Goal: Task Accomplishment & Management: Complete application form

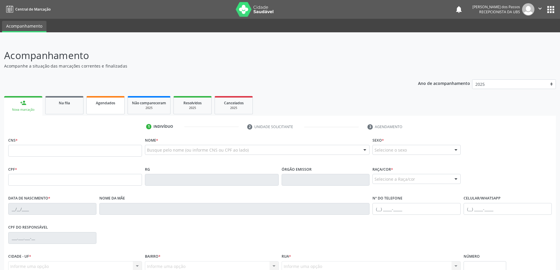
click at [111, 107] on link "Agendados" at bounding box center [105, 105] width 38 height 18
select select "7"
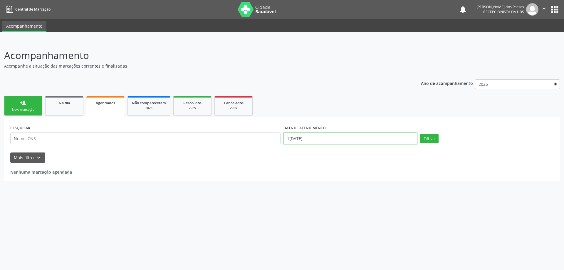
click at [303, 139] on input "[DATE]" at bounding box center [351, 139] width 134 height 12
click at [352, 180] on span "8" at bounding box center [352, 180] width 11 height 11
type input "08/08/2025"
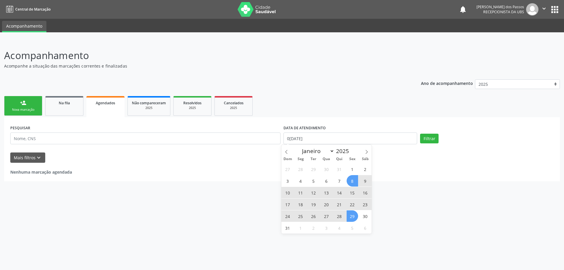
drag, startPoint x: 353, startPoint y: 218, endPoint x: 399, endPoint y: 175, distance: 63.2
click at [353, 217] on span "29" at bounding box center [352, 215] width 11 height 11
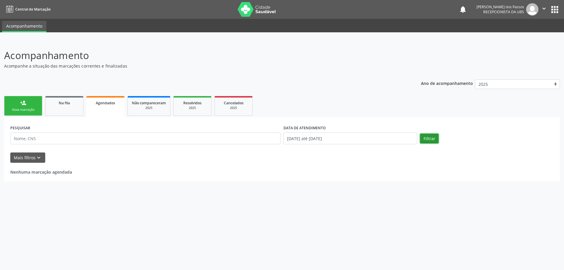
click at [428, 142] on button "Filtrar" at bounding box center [429, 139] width 19 height 10
click at [104, 108] on link "Agendados" at bounding box center [105, 106] width 38 height 21
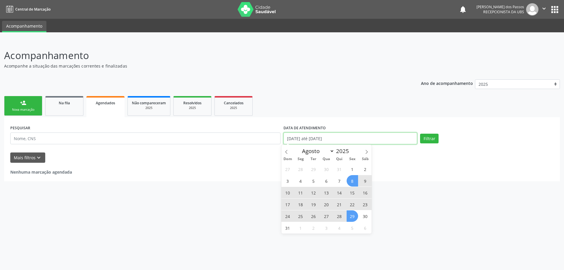
click at [312, 140] on input "08/08/2025 até 29/08/2025" at bounding box center [351, 139] width 134 height 12
click at [354, 182] on span "8" at bounding box center [352, 180] width 11 height 11
type input "08/08/2025"
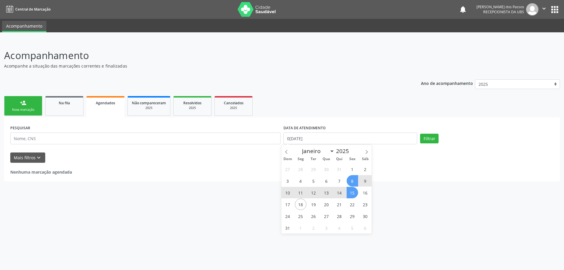
click at [353, 195] on span "15" at bounding box center [352, 192] width 11 height 11
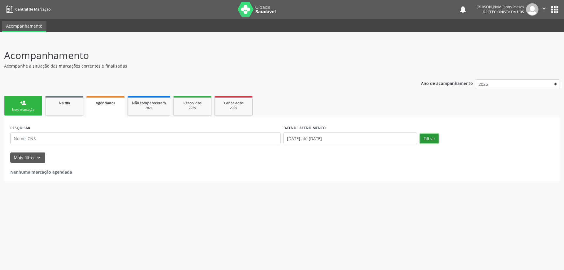
click at [432, 142] on button "Filtrar" at bounding box center [429, 139] width 19 height 10
click at [298, 140] on input "08/08/2025 até 15/08/2025" at bounding box center [351, 139] width 134 height 12
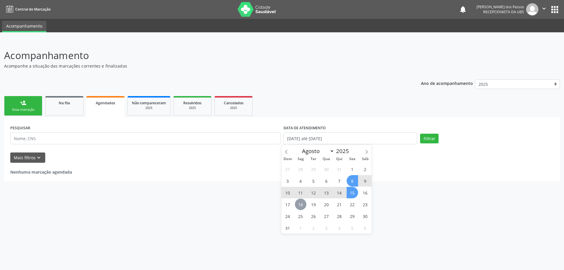
click at [300, 202] on span "18" at bounding box center [300, 204] width 11 height 11
type input "[DATE]"
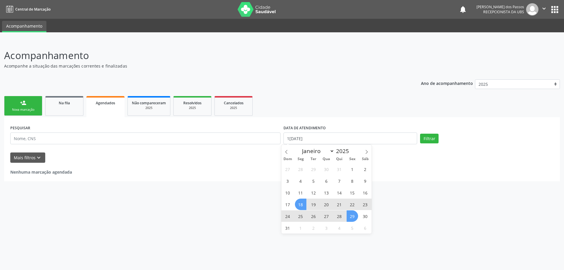
click at [352, 218] on span "29" at bounding box center [352, 215] width 11 height 11
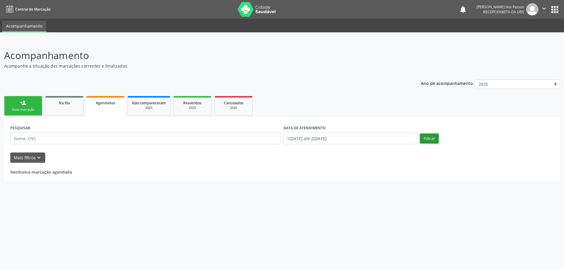
click at [432, 140] on button "Filtrar" at bounding box center [429, 139] width 19 height 10
click at [108, 109] on link "Agendados" at bounding box center [105, 106] width 38 height 21
click at [104, 104] on span "Agendados" at bounding box center [105, 102] width 19 height 5
click at [63, 104] on span "Na fila" at bounding box center [64, 102] width 11 height 5
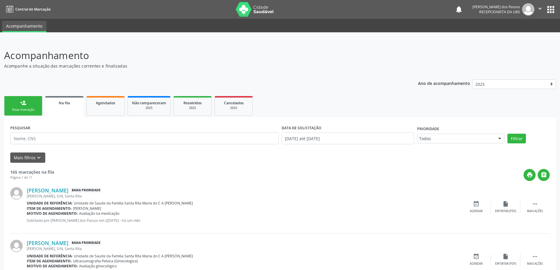
click at [22, 108] on div "Nova marcação" at bounding box center [23, 110] width 29 height 4
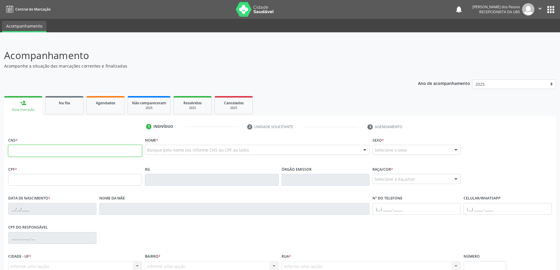
click at [47, 152] on input "text" at bounding box center [75, 151] width 134 height 12
click at [73, 153] on input "text" at bounding box center [75, 151] width 134 height 12
click at [54, 150] on input "text" at bounding box center [75, 151] width 134 height 12
type input "708 4017 8693 1466"
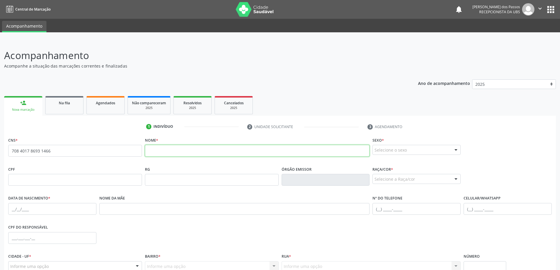
click at [155, 150] on input "text" at bounding box center [257, 151] width 225 height 12
type input "e"
type input "ELISSON CRSTHIAN MARCOLINO VIEIRA DOS SANTOS"
click at [413, 152] on div "Selecione o sexo" at bounding box center [416, 150] width 88 height 10
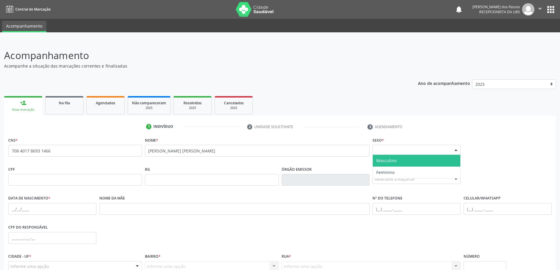
click at [411, 163] on span "Masculino" at bounding box center [417, 161] width 88 height 12
click at [396, 178] on div "Selecione a Raça/cor" at bounding box center [416, 179] width 88 height 10
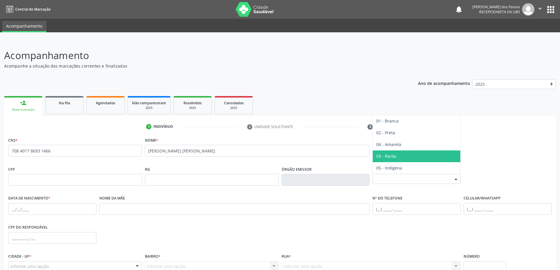
click at [397, 155] on span "03 - Parda" at bounding box center [417, 156] width 88 height 12
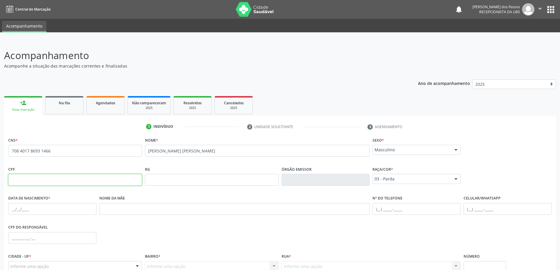
click at [56, 182] on input "text" at bounding box center [75, 180] width 134 height 12
type input "142.648.104-77"
click at [39, 209] on input "text" at bounding box center [52, 209] width 88 height 12
type input "22/10/2011"
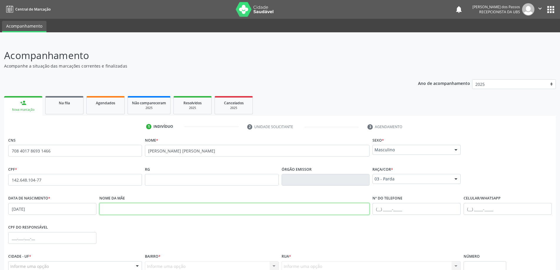
click at [107, 207] on input "text" at bounding box center [234, 209] width 270 height 12
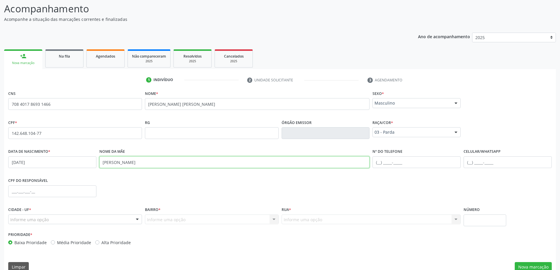
scroll to position [57, 0]
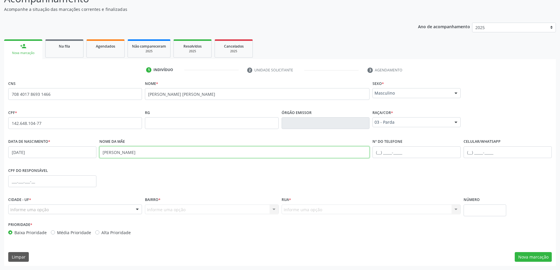
type input "ELIZANGELA MARCOLINO"
click at [482, 153] on input "text" at bounding box center [507, 152] width 88 height 12
type input "(82) 9972-5187"
click at [68, 208] on div "Informe uma opção" at bounding box center [75, 209] width 134 height 10
type input "RUA DA MANGUEIRA"
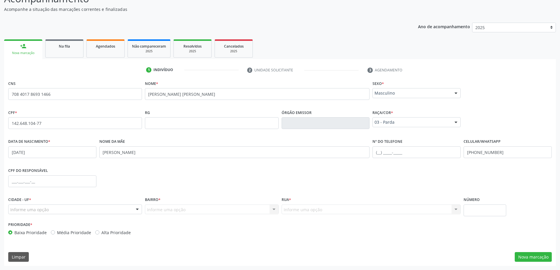
click at [157, 211] on div "Informe uma opção Nenhum resultado encontrado para: " " Nenhuma opção encontrad…" at bounding box center [212, 209] width 134 height 10
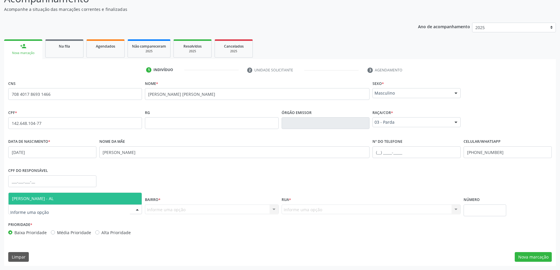
click at [79, 211] on div at bounding box center [75, 209] width 134 height 10
click at [86, 200] on span "[PERSON_NAME] - AL" at bounding box center [75, 199] width 133 height 12
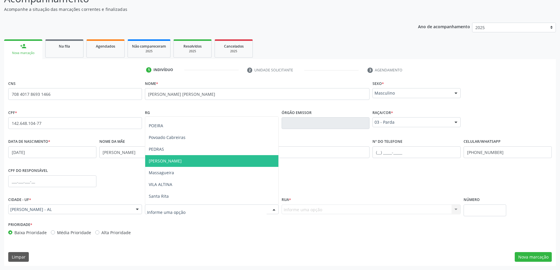
scroll to position [88, 0]
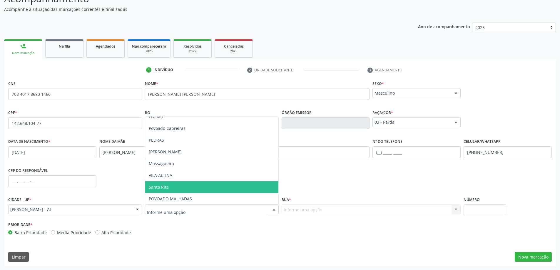
click at [181, 184] on span "Santa Rita" at bounding box center [211, 187] width 133 height 12
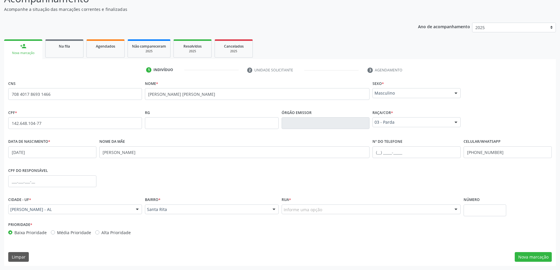
click at [346, 211] on div "Informe uma opção" at bounding box center [370, 209] width 179 height 10
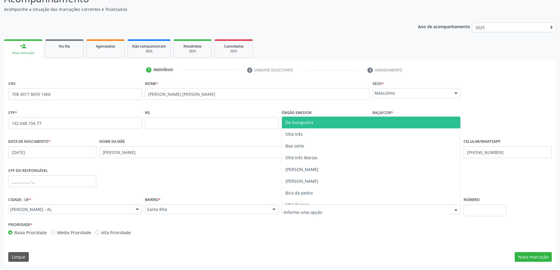
click at [334, 123] on span "Da mangueira" at bounding box center [371, 123] width 179 height 12
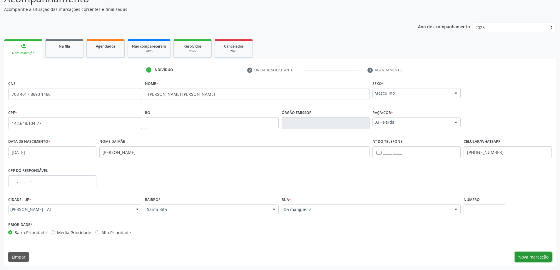
click at [526, 259] on button "Nova marcação" at bounding box center [532, 257] width 37 height 10
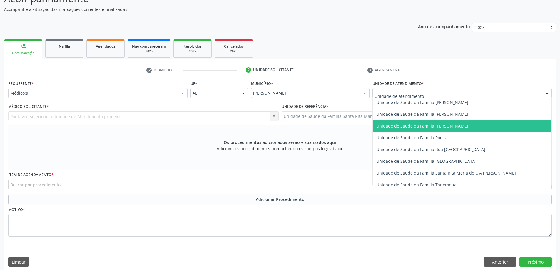
scroll to position [353, 0]
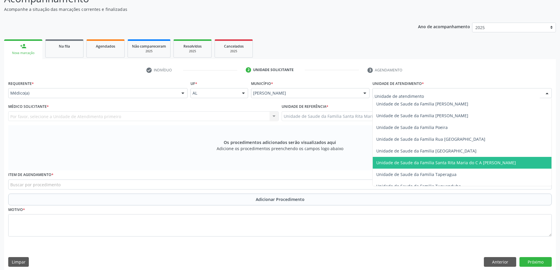
click at [436, 165] on span "Unidade de Saude da Familia Santa Rita Maria do C A [PERSON_NAME]" at bounding box center [446, 163] width 140 height 6
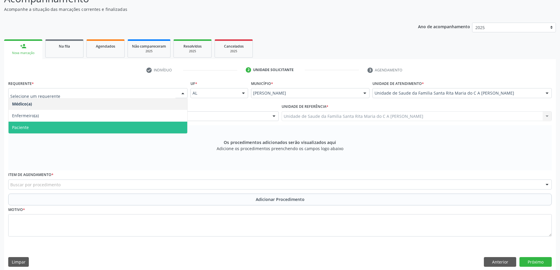
click at [58, 126] on span "Paciente" at bounding box center [98, 128] width 179 height 12
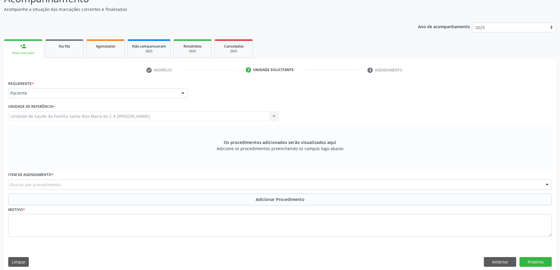
click at [75, 187] on div "Buscar por procedimento" at bounding box center [279, 185] width 543 height 10
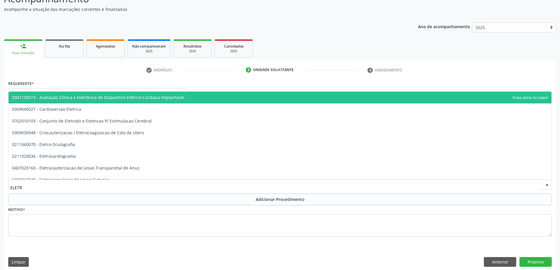
type input "ELETRO"
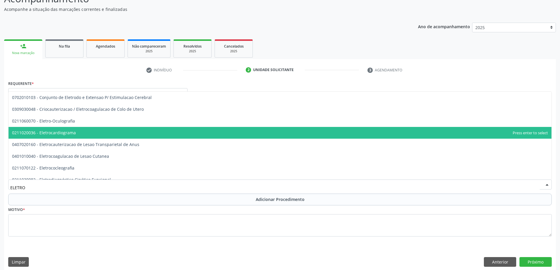
click at [88, 133] on span "0211020036 - Eletrocardiograma" at bounding box center [280, 133] width 543 height 12
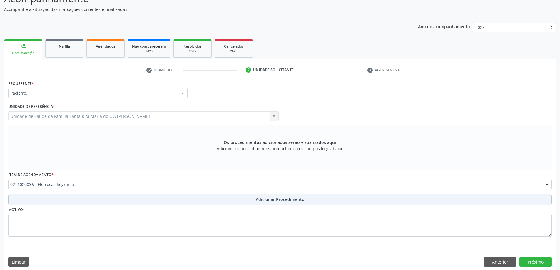
click at [65, 203] on button "Adicionar Procedimento" at bounding box center [279, 200] width 543 height 12
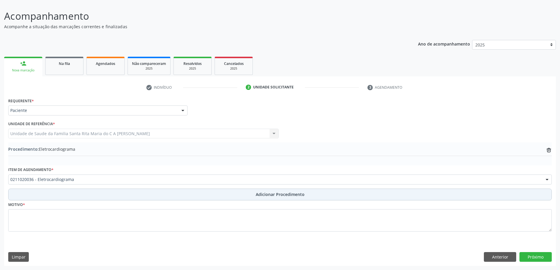
scroll to position [39, 0]
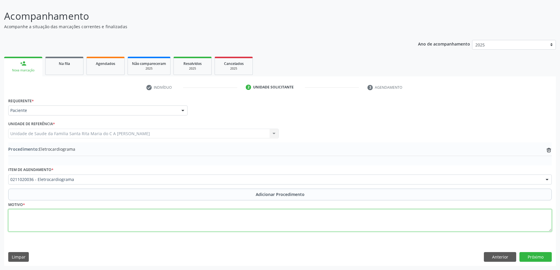
click at [60, 218] on textarea at bounding box center [279, 220] width 543 height 22
click at [117, 224] on textarea "MÉDICO PEDINDO COM URGENCIA" at bounding box center [279, 220] width 543 height 22
type textarea "MÉDICO PEDINDO COM URGENCIA"
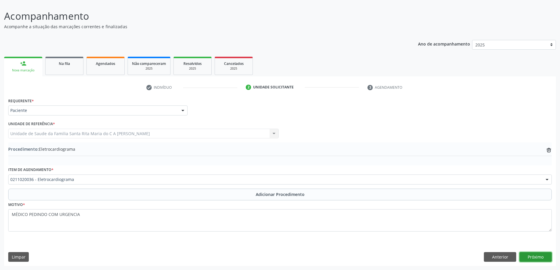
click at [539, 259] on button "Próximo" at bounding box center [535, 257] width 32 height 10
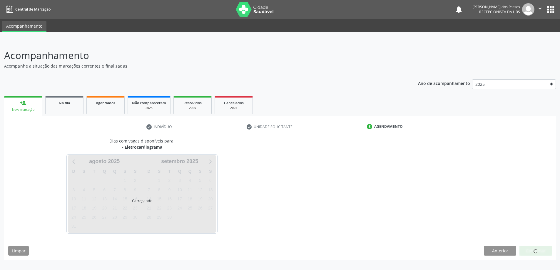
scroll to position [0, 0]
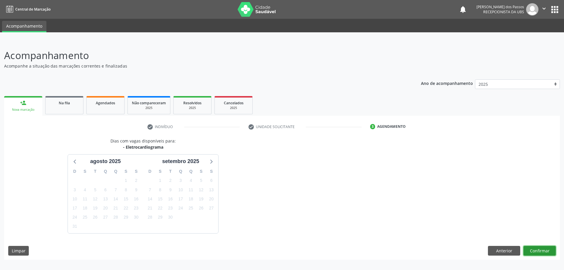
click at [539, 250] on button "Confirmar" at bounding box center [540, 251] width 32 height 10
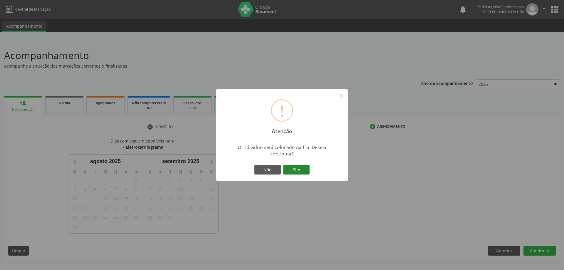
click at [301, 172] on button "Sim" at bounding box center [296, 170] width 26 height 10
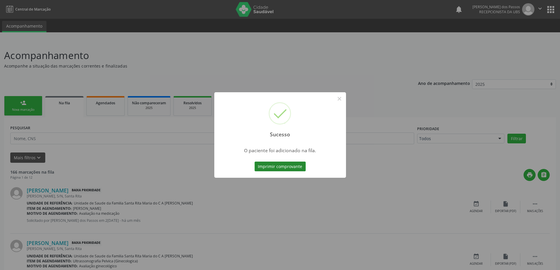
click at [296, 165] on button "Imprimir comprovante" at bounding box center [279, 167] width 51 height 10
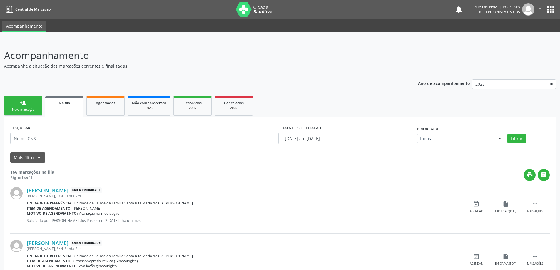
click at [29, 108] on div "Nova marcação" at bounding box center [23, 110] width 29 height 4
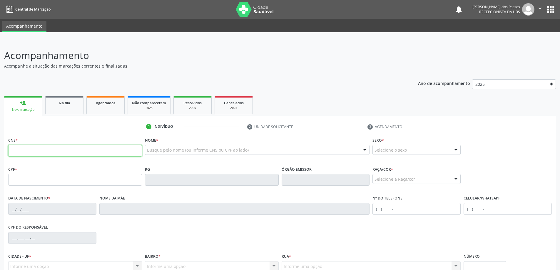
click at [66, 155] on input "text" at bounding box center [75, 151] width 134 height 12
type input "708 4017 8693 1466"
type input "142.648.104-77"
type input "22/10/2011"
type input "Elizangela Marcolino"
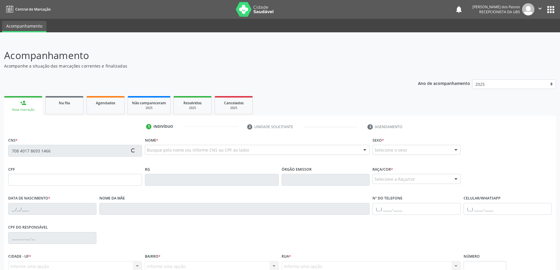
type input "(82) 9972-5187"
type input "S/N"
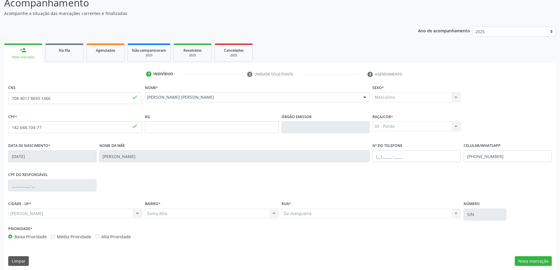
scroll to position [57, 0]
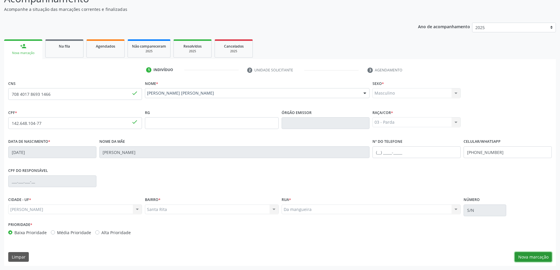
drag, startPoint x: 536, startPoint y: 254, endPoint x: 531, endPoint y: 253, distance: 5.2
click at [536, 254] on button "Nova marcação" at bounding box center [532, 257] width 37 height 10
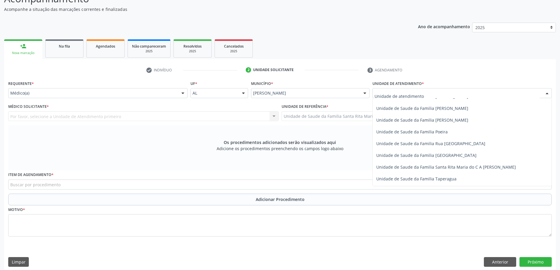
scroll to position [353, 0]
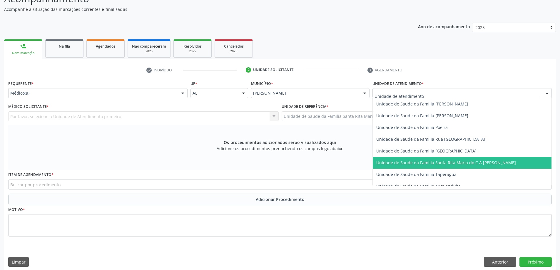
click at [419, 162] on span "Unidade de Saude da Familia Santa Rita Maria do C A [PERSON_NAME]" at bounding box center [446, 163] width 140 height 6
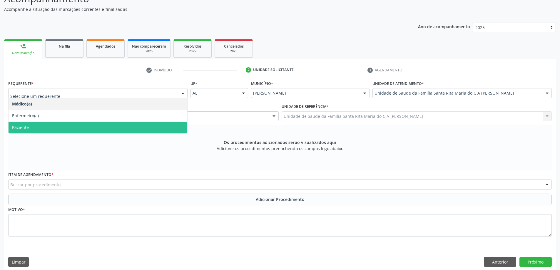
click at [102, 124] on span "Paciente" at bounding box center [98, 128] width 179 height 12
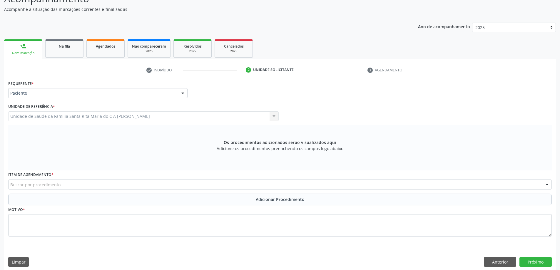
click at [101, 186] on div "Buscar por procedimento" at bounding box center [279, 185] width 543 height 10
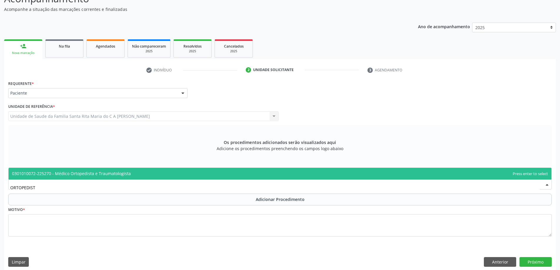
type input "ORTOPEDISTA"
click at [100, 172] on span "0301010072-225270 - Médico Ortopedista e Traumatologista" at bounding box center [71, 174] width 119 height 6
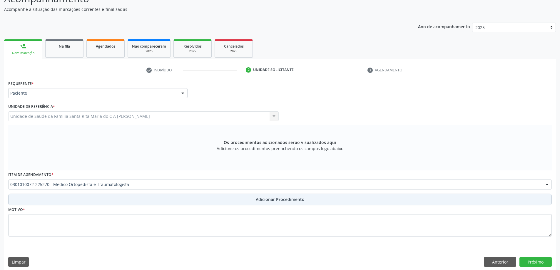
click at [98, 200] on button "Adicionar Procedimento" at bounding box center [279, 200] width 543 height 12
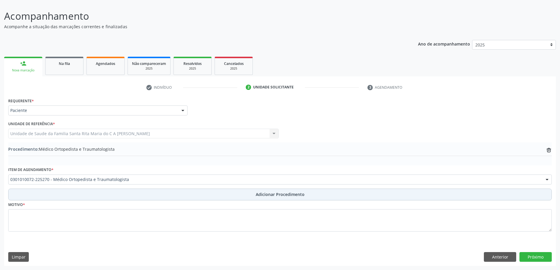
scroll to position [39, 0]
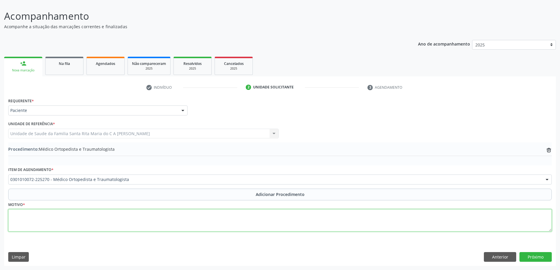
click at [96, 219] on textarea at bounding box center [279, 220] width 543 height 22
type textarea "AVALIAÇÃO"
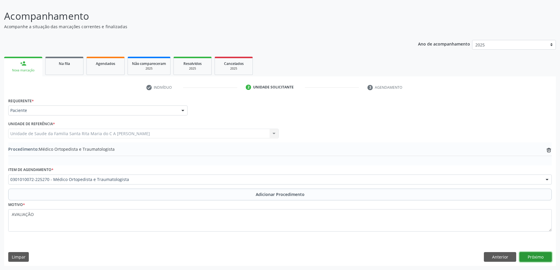
click at [537, 260] on button "Próximo" at bounding box center [535, 257] width 32 height 10
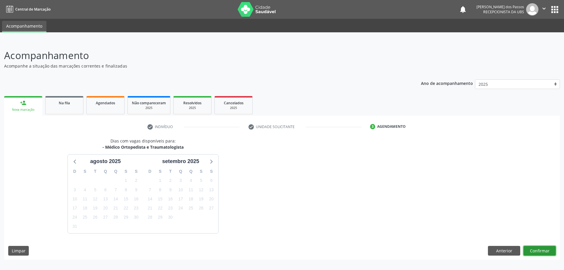
click at [546, 251] on button "Confirmar" at bounding box center [540, 251] width 32 height 10
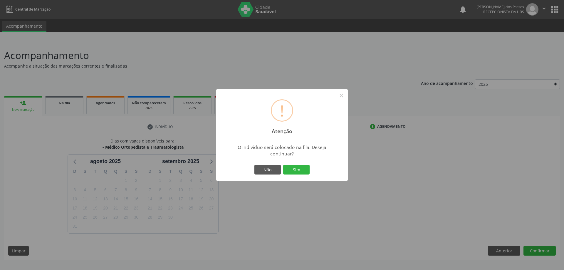
click at [301, 175] on div "Não Sim" at bounding box center [282, 170] width 58 height 12
click at [300, 169] on button "Sim" at bounding box center [296, 170] width 26 height 10
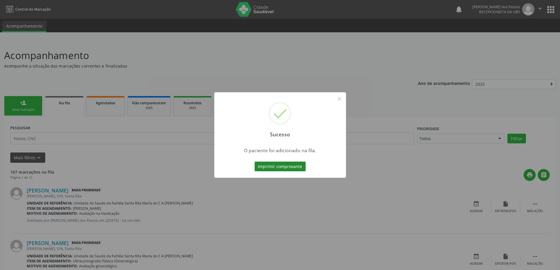
click at [288, 169] on button "Imprimir comprovante" at bounding box center [279, 167] width 51 height 10
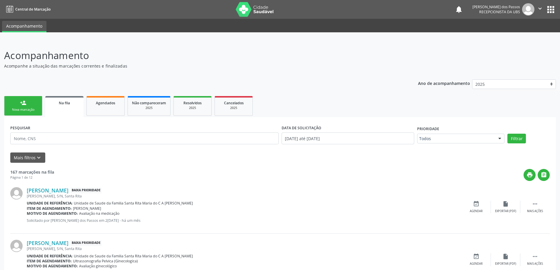
click at [28, 108] on div "Nova marcação" at bounding box center [23, 110] width 29 height 4
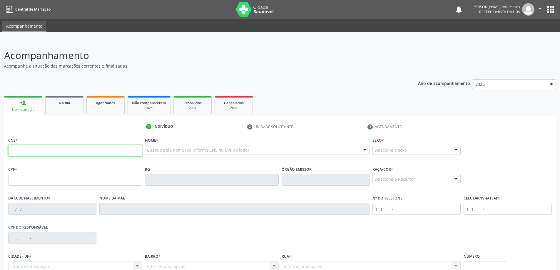
click at [75, 150] on input "text" at bounding box center [75, 151] width 134 height 12
type input "708 4017 8693 1466"
type input "142.648.104-77"
type input "22/10/2011"
type input "Elizangela Marcolino"
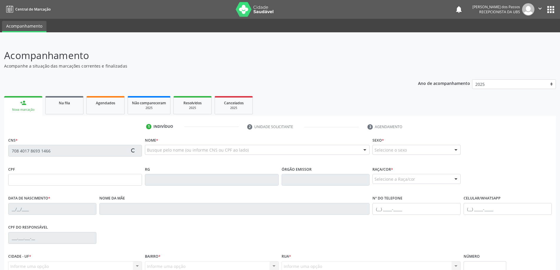
type input "(82) 9972-5187"
type input "S/N"
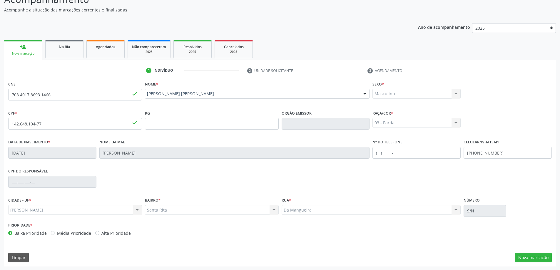
scroll to position [57, 0]
click at [527, 256] on button "Nova marcação" at bounding box center [532, 257] width 37 height 10
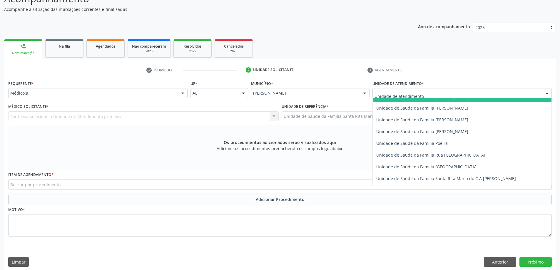
scroll to position [353, 0]
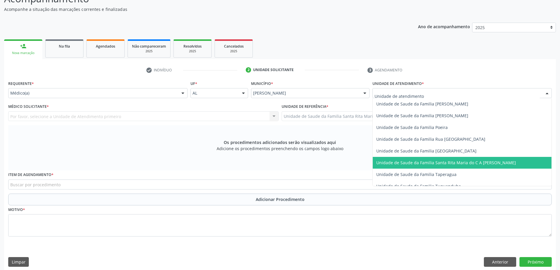
click at [422, 162] on span "Unidade de Saude da Familia Santa Rita Maria do C A [PERSON_NAME]" at bounding box center [446, 163] width 140 height 6
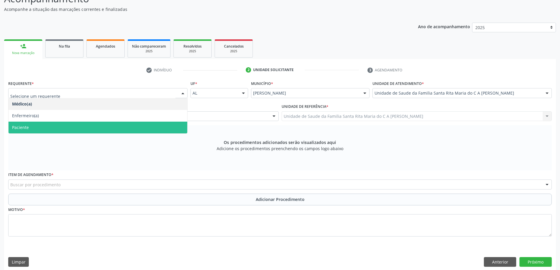
click at [105, 126] on span "Paciente" at bounding box center [98, 128] width 179 height 12
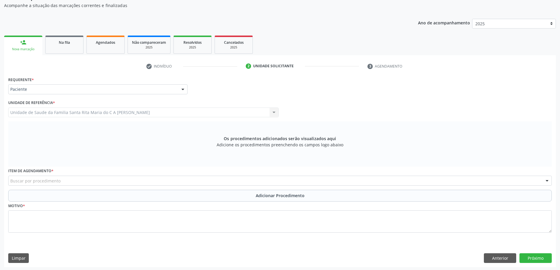
scroll to position [62, 0]
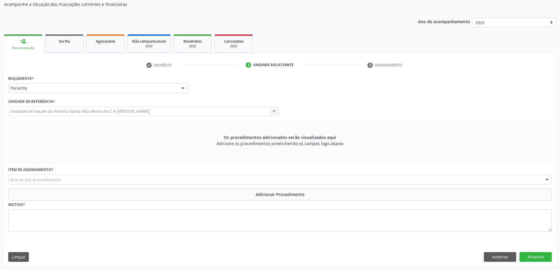
click at [88, 181] on div "Buscar por procedimento" at bounding box center [279, 180] width 543 height 10
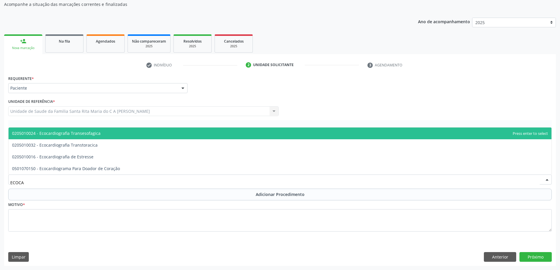
type input "ECOCAR"
click at [101, 134] on span "0205010024 - Ecocardiografia Transesofagica" at bounding box center [280, 134] width 543 height 12
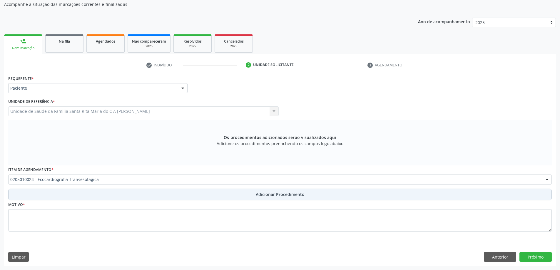
click at [93, 192] on button "Adicionar Procedimento" at bounding box center [279, 195] width 543 height 12
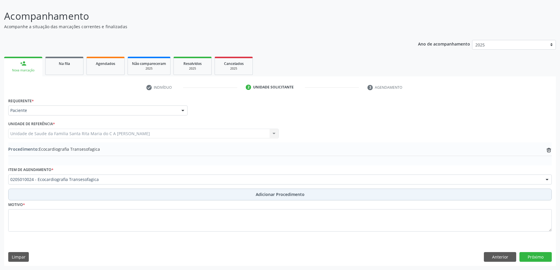
scroll to position [39, 0]
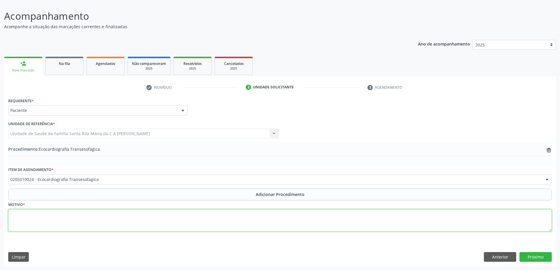
click at [86, 217] on textarea at bounding box center [279, 220] width 543 height 22
click at [56, 221] on textarea at bounding box center [279, 220] width 543 height 22
type textarea "C"
type textarea "MÉDICO PEDINDO COM URGENCIA"
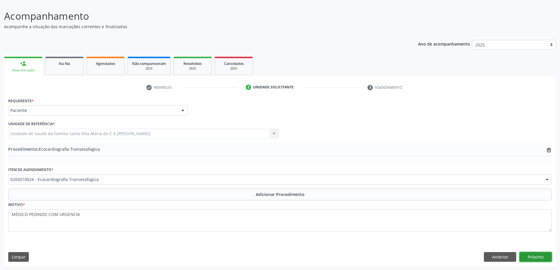
click at [544, 258] on button "Próximo" at bounding box center [535, 257] width 32 height 10
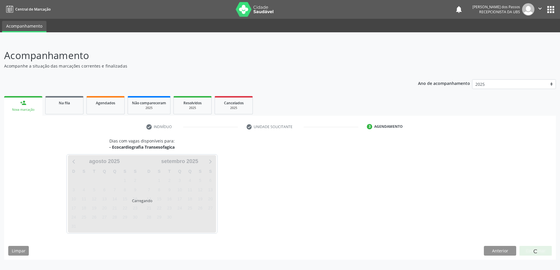
scroll to position [0, 0]
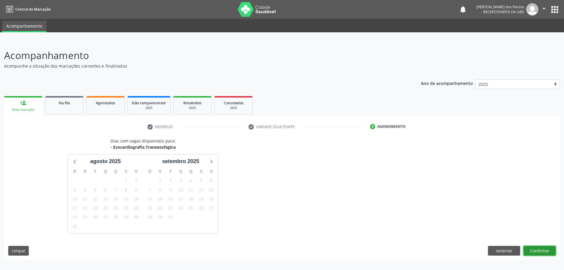
click at [533, 252] on button "Confirmar" at bounding box center [540, 251] width 32 height 10
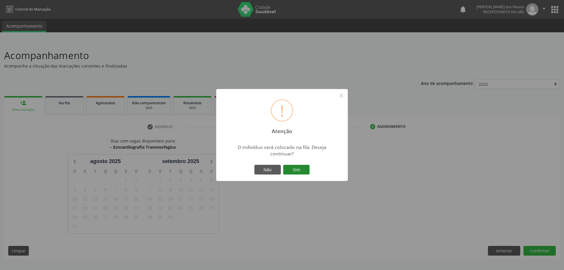
click at [304, 169] on button "Sim" at bounding box center [296, 170] width 26 height 10
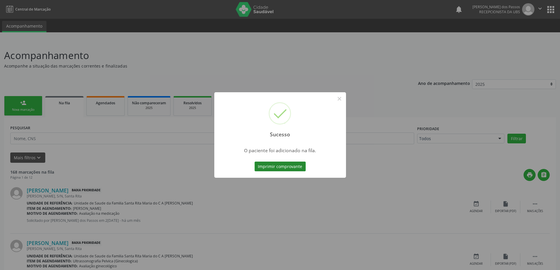
click at [297, 168] on button "Imprimir comprovante" at bounding box center [279, 167] width 51 height 10
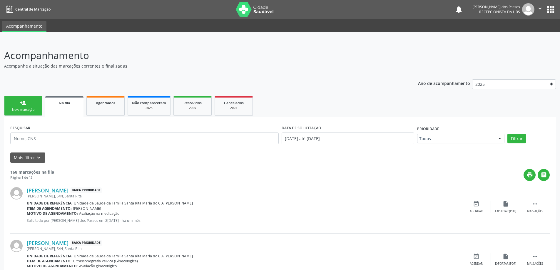
click at [25, 108] on div "Nova marcação" at bounding box center [23, 110] width 29 height 4
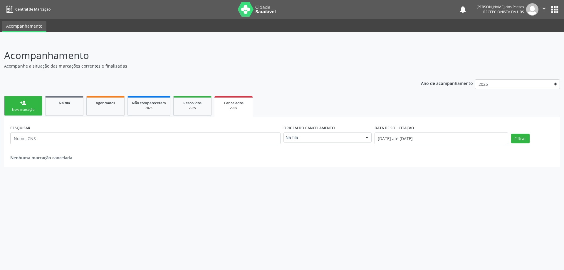
click at [21, 106] on link "person_add Nova marcação" at bounding box center [23, 106] width 38 height 20
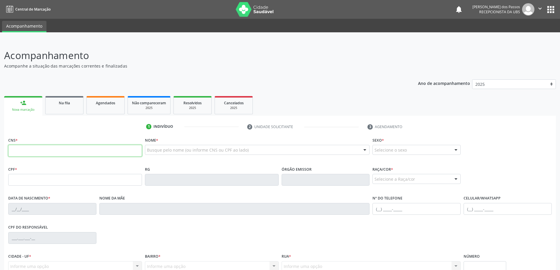
click at [83, 152] on input "text" at bounding box center [75, 151] width 134 height 12
type input "705 2004 2661 8975"
type input "090.863.914-78"
type input "[DATE]"
type input "[PERSON_NAME]"
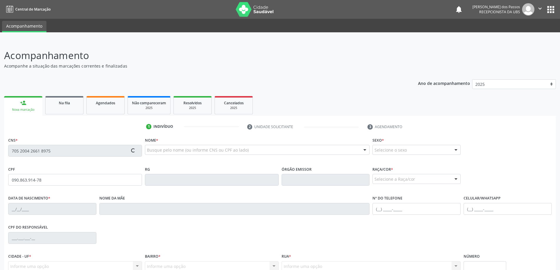
type input "[PHONE_NUMBER]"
type input "84"
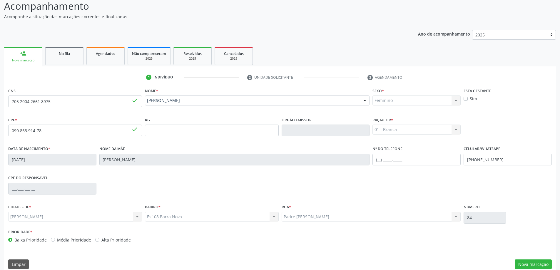
scroll to position [57, 0]
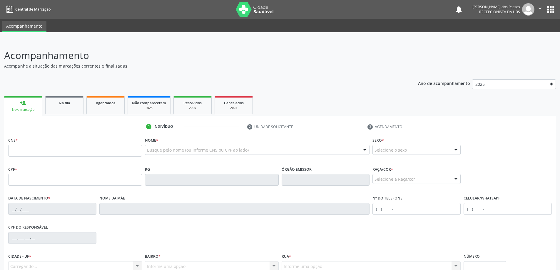
scroll to position [56, 0]
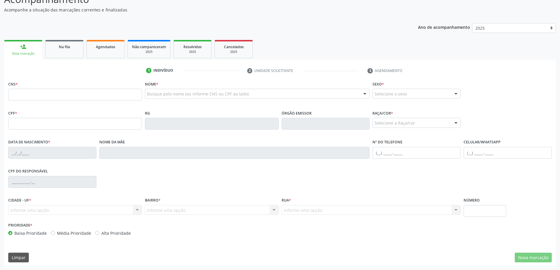
click at [44, 95] on input "text" at bounding box center [75, 95] width 134 height 12
type input "700 0071 0456 7709"
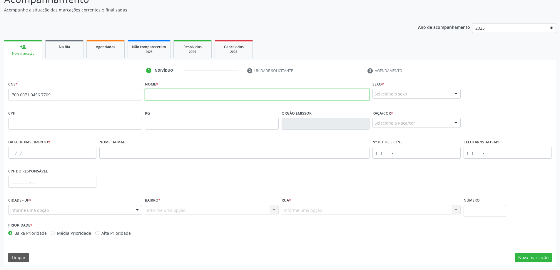
click at [159, 96] on input "text" at bounding box center [257, 95] width 225 height 12
type input "[PERSON_NAME]"
click at [104, 123] on input "text" at bounding box center [75, 124] width 134 height 12
type input "151.835.594-30"
click at [28, 152] on input "text" at bounding box center [52, 153] width 88 height 12
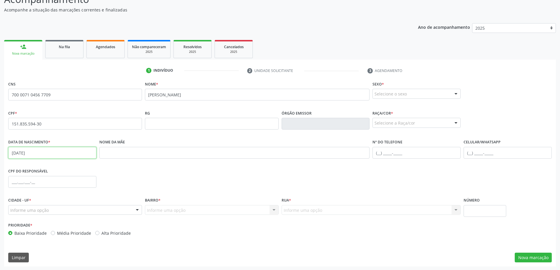
type input "[DATE]"
click at [56, 211] on div "Informe uma opção" at bounding box center [75, 210] width 134 height 10
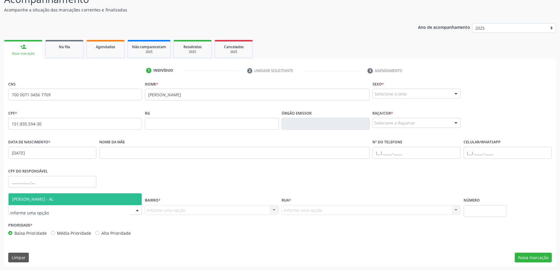
click at [53, 197] on span "[PERSON_NAME] - AL" at bounding box center [32, 199] width 41 height 6
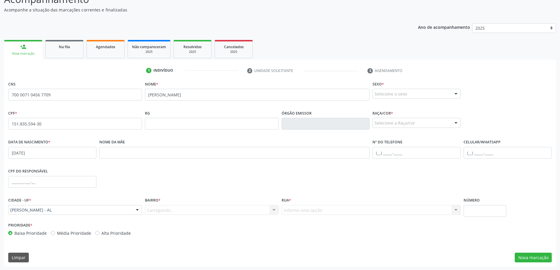
click at [204, 211] on div "Carregando... Nenhum resultado encontrado para: " " Nenhuma opção encontrada. D…" at bounding box center [212, 210] width 134 height 10
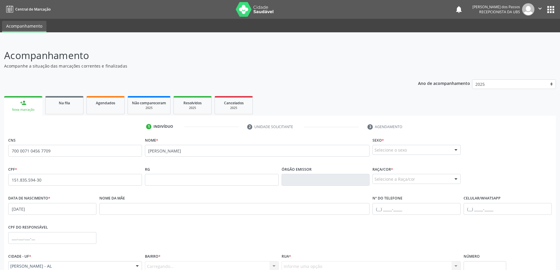
scroll to position [57, 0]
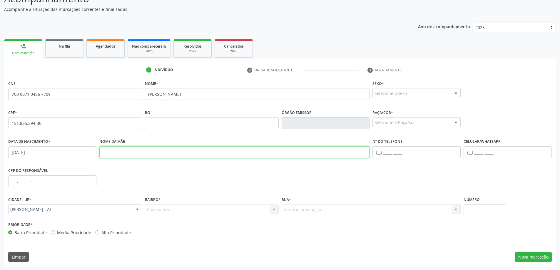
click at [130, 155] on input "text" at bounding box center [234, 152] width 270 height 12
type input "[PERSON_NAME]"
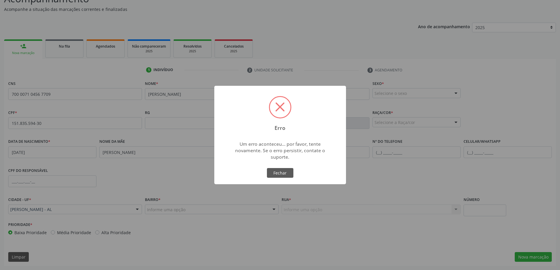
drag, startPoint x: 276, startPoint y: 174, endPoint x: 248, endPoint y: 156, distance: 33.7
click at [277, 174] on button "Fechar" at bounding box center [280, 173] width 26 height 10
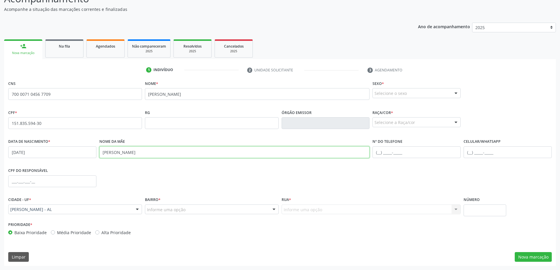
type input "[PERSON_NAME]"
click at [477, 151] on input "text" at bounding box center [507, 152] width 88 height 12
type input "[PHONE_NUMBER]"
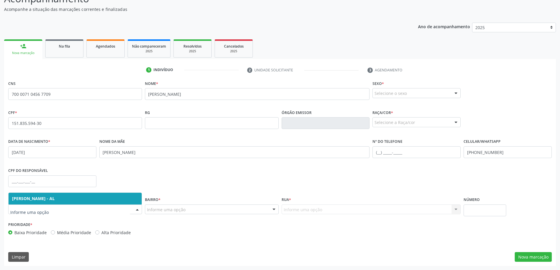
click at [120, 199] on span "[PERSON_NAME] - AL" at bounding box center [75, 199] width 133 height 12
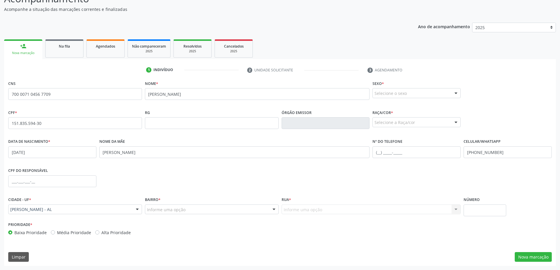
click at [272, 209] on div at bounding box center [273, 210] width 9 height 10
click at [172, 213] on input "text" at bounding box center [207, 213] width 120 height 12
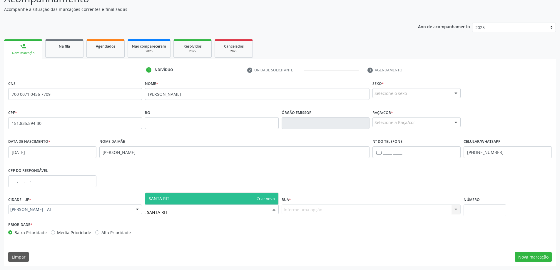
type input "SANTA RITA"
click at [179, 199] on span "SANTA RITA" at bounding box center [211, 199] width 133 height 12
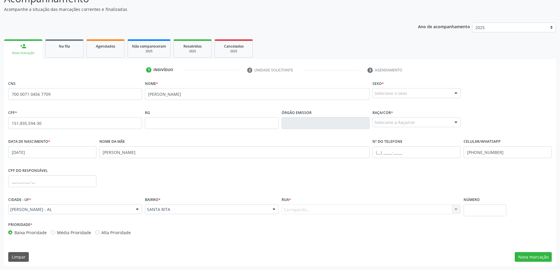
click at [453, 209] on div "Carregando... Nenhum resultado encontrado para: " " Nenhuma opção encontrada. D…" at bounding box center [370, 209] width 179 height 10
click at [313, 208] on div "Carregando... Nenhum resultado encontrado para: " " Nenhuma opção encontrada. D…" at bounding box center [370, 209] width 179 height 10
click at [293, 209] on div "Carregando... Nenhum resultado encontrado para: " " Nenhuma opção encontrada. D…" at bounding box center [370, 209] width 179 height 10
click at [290, 209] on div "Carregando... Nenhum resultado encontrado para: " " Nenhuma opção encontrada. D…" at bounding box center [370, 209] width 179 height 10
click at [288, 209] on div "Carregando... Nenhum resultado encontrado para: " " Nenhuma opção encontrada. D…" at bounding box center [370, 209] width 179 height 10
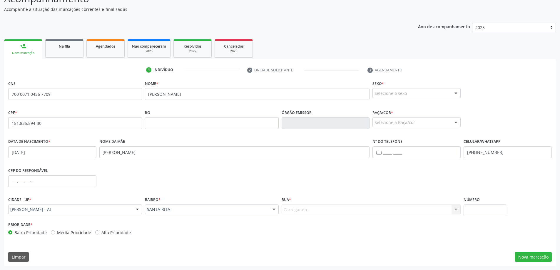
click at [288, 209] on div "Carregando... Nenhum resultado encontrado para: " " Nenhuma opção encontrada. D…" at bounding box center [370, 209] width 179 height 10
click at [291, 208] on div "Carregando... Nenhum resultado encontrado para: " " Nenhuma opção encontrada. D…" at bounding box center [370, 209] width 179 height 10
click at [310, 210] on div "Carregando... Nenhum resultado encontrado para: " " Nenhuma opção encontrada. D…" at bounding box center [370, 209] width 179 height 10
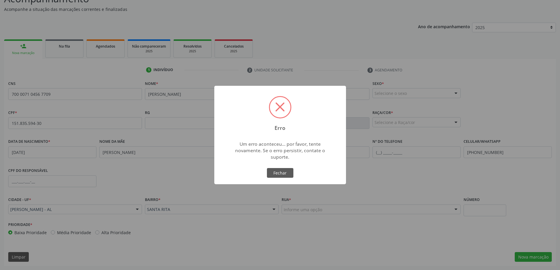
click at [281, 107] on span at bounding box center [279, 106] width 9 height 9
click at [280, 171] on button "Fechar" at bounding box center [280, 173] width 26 height 10
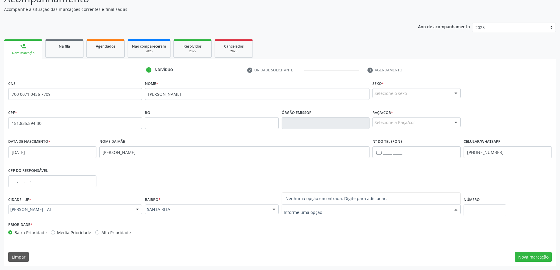
click at [455, 210] on div at bounding box center [455, 210] width 9 height 10
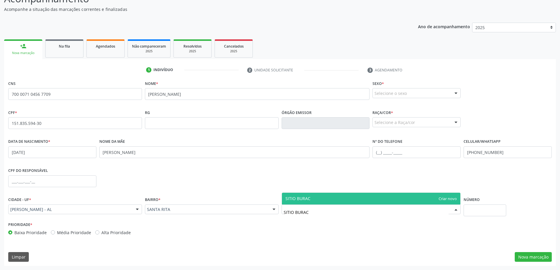
type input "SITIO BURACO"
click at [318, 197] on span "SITIO BURACO" at bounding box center [371, 199] width 179 height 12
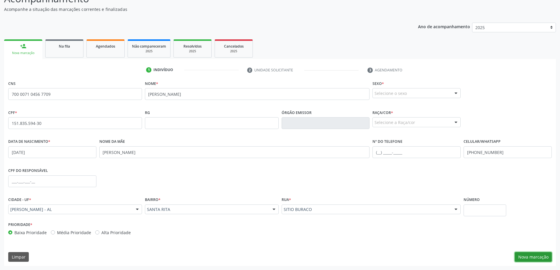
click at [534, 259] on button "Nova marcação" at bounding box center [532, 257] width 37 height 10
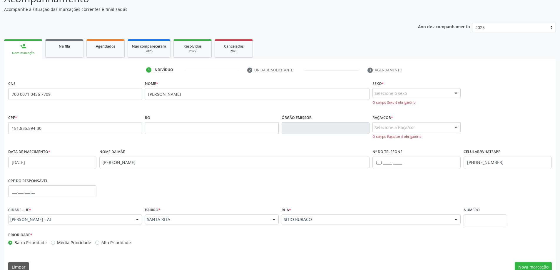
click at [398, 93] on div "Selecione o sexo" at bounding box center [416, 93] width 88 height 10
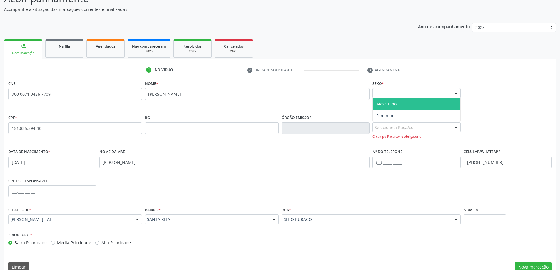
click at [395, 103] on span "Masculino" at bounding box center [386, 104] width 20 height 6
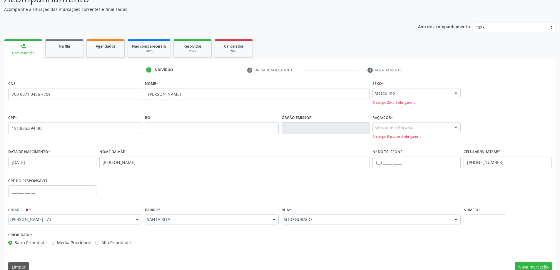
click at [394, 128] on div "Selecione a Raça/cor" at bounding box center [416, 127] width 88 height 10
click at [402, 127] on div "Selecione a Raça/cor" at bounding box center [416, 127] width 88 height 10
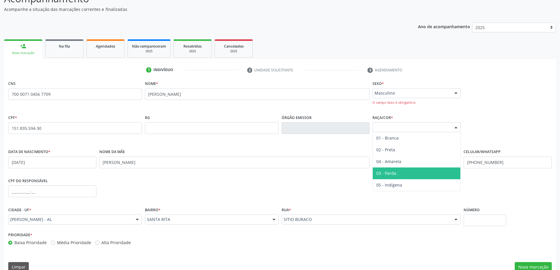
click at [394, 173] on span "03 - Parda" at bounding box center [386, 173] width 20 height 6
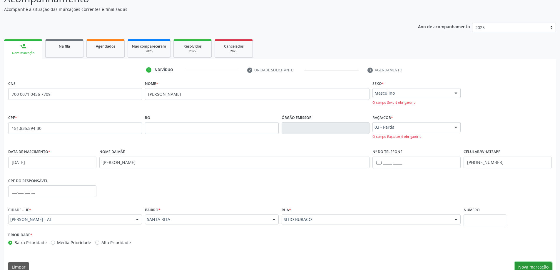
click at [529, 266] on button "Nova marcação" at bounding box center [532, 267] width 37 height 10
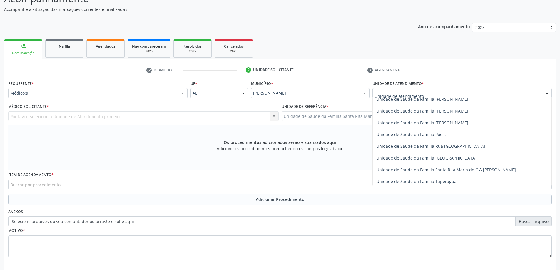
scroll to position [353, 0]
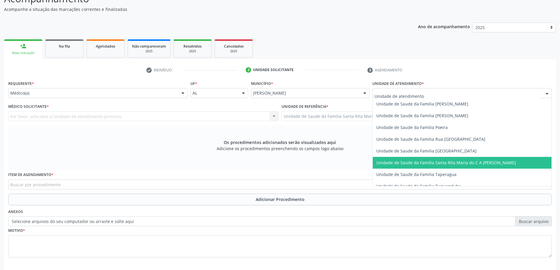
click at [416, 160] on span "Unidade de Saude da Familia Santa Rita Maria do C A [PERSON_NAME]" at bounding box center [446, 163] width 140 height 6
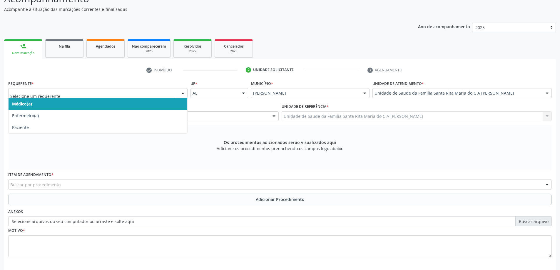
click at [74, 105] on span "Médico(a)" at bounding box center [98, 104] width 179 height 12
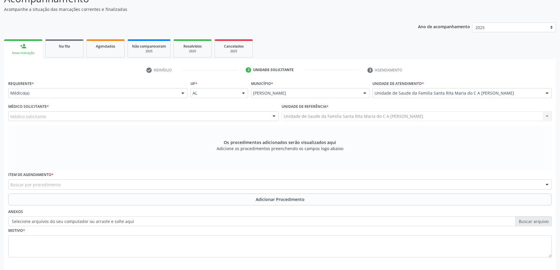
click at [71, 186] on div "Buscar por procedimento" at bounding box center [279, 185] width 543 height 10
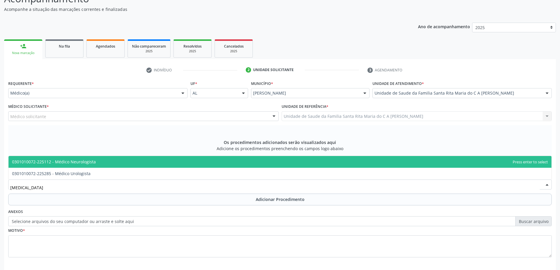
type input "UROLOGISTA"
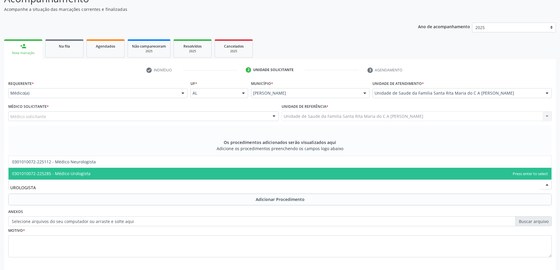
click at [100, 173] on span "0301010072-225285 - Médico Urologista" at bounding box center [280, 174] width 543 height 12
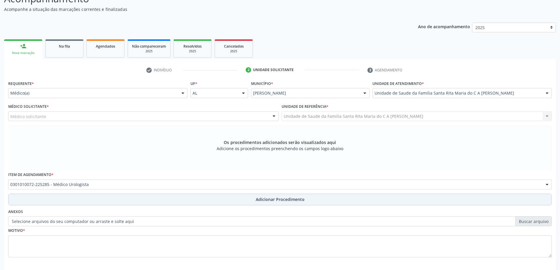
click at [89, 202] on button "Adicionar Procedimento" at bounding box center [279, 200] width 543 height 12
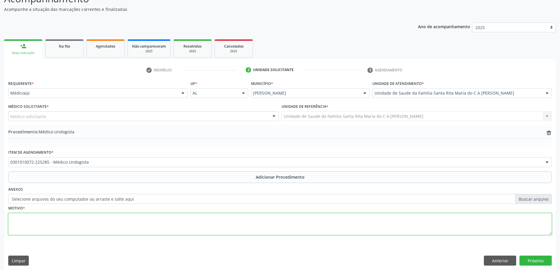
click at [28, 224] on textarea at bounding box center [279, 224] width 543 height 22
click at [41, 227] on textarea at bounding box center [279, 224] width 543 height 22
type textarea "U"
type textarea "V"
type textarea "RES DE USG"
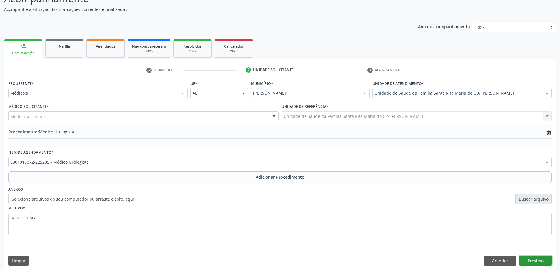
click at [539, 261] on button "Próximo" at bounding box center [535, 261] width 32 height 10
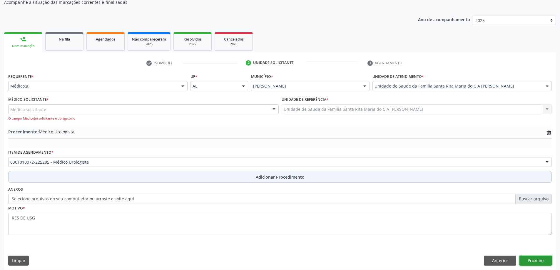
scroll to position [68, 0]
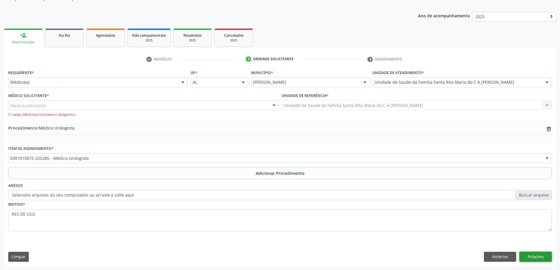
click at [542, 259] on button "Próximo" at bounding box center [535, 257] width 32 height 10
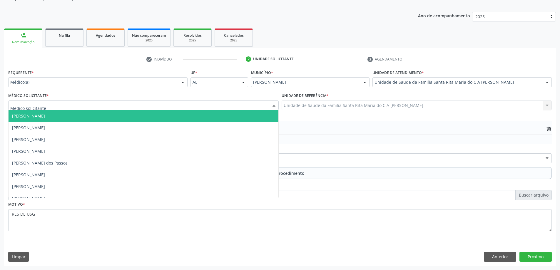
click at [53, 105] on div at bounding box center [143, 105] width 270 height 10
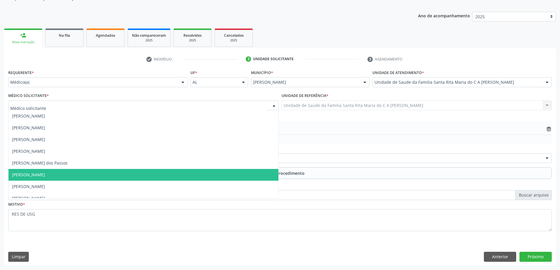
click at [81, 171] on span "[PERSON_NAME]" at bounding box center [144, 175] width 270 height 12
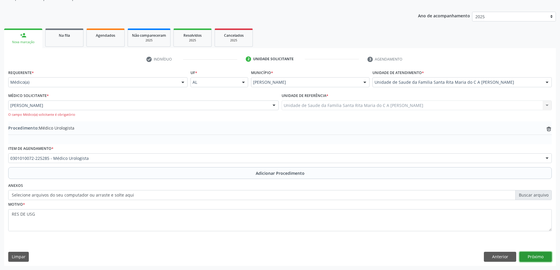
click at [527, 258] on button "Próximo" at bounding box center [535, 257] width 32 height 10
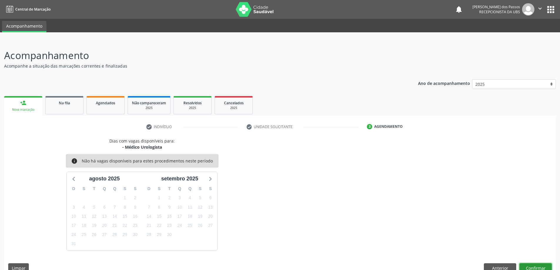
click at [538, 266] on button "Confirmar" at bounding box center [535, 268] width 32 height 10
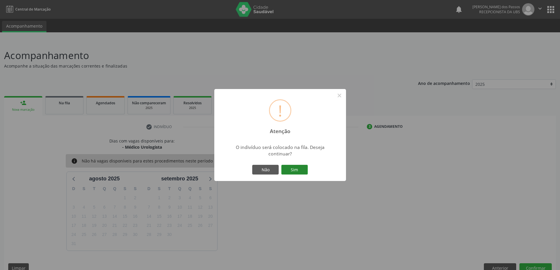
click at [295, 172] on button "Sim" at bounding box center [294, 170] width 26 height 10
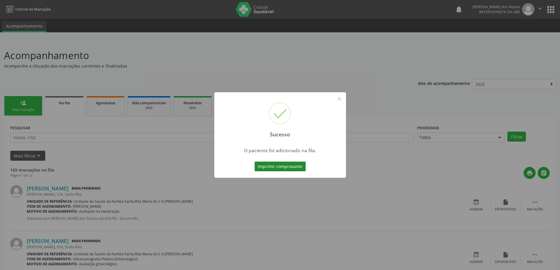
click at [285, 168] on button "Imprimir comprovante" at bounding box center [279, 167] width 51 height 10
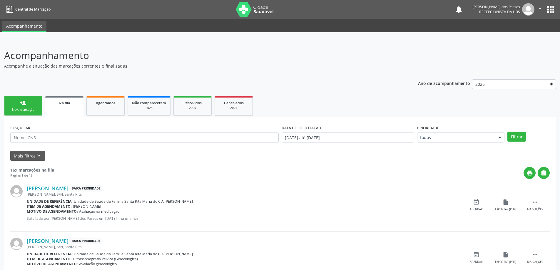
click at [21, 108] on div "Nova marcação" at bounding box center [23, 110] width 29 height 4
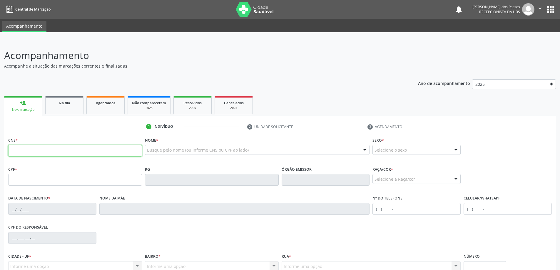
click at [60, 151] on input "text" at bounding box center [75, 151] width 134 height 12
type input "0"
click at [32, 183] on input "text" at bounding box center [75, 180] width 134 height 12
type input "090.863.914-78"
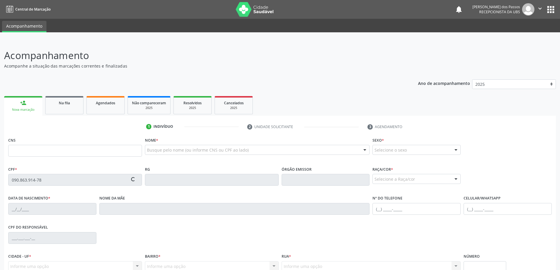
type input "705 2004 2661 8975"
type input "[DATE]"
type input "[PERSON_NAME]"
type input "[PHONE_NUMBER]"
type input "84"
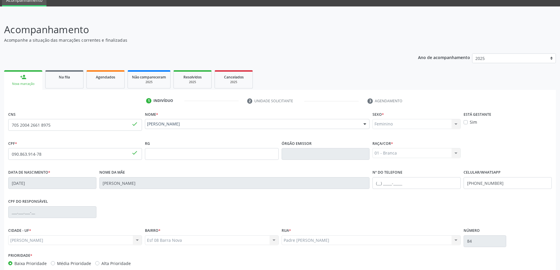
scroll to position [57, 0]
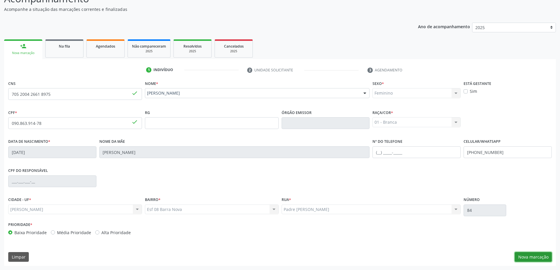
click at [532, 259] on button "Nova marcação" at bounding box center [532, 257] width 37 height 10
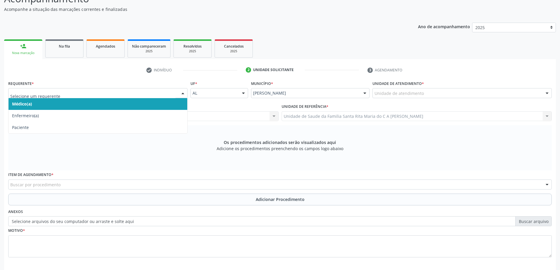
drag, startPoint x: 47, startPoint y: 107, endPoint x: 49, endPoint y: 110, distance: 4.0
click at [47, 106] on span "Médico(a)" at bounding box center [98, 104] width 179 height 12
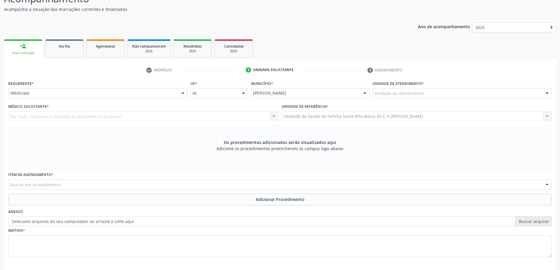
click at [62, 117] on div "Por favor, selecione a Unidade de Atendimento primeiro Nenhum resultado encontr…" at bounding box center [143, 116] width 270 height 10
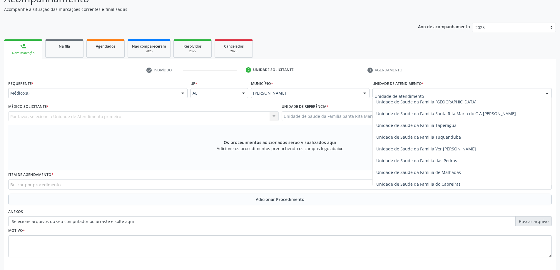
scroll to position [411, 0]
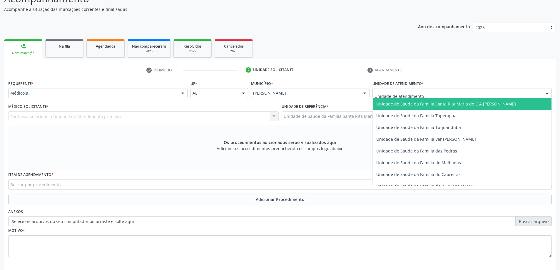
click at [425, 104] on span "Unidade de Saude da Familia Santa Rita Maria do C A [PERSON_NAME]" at bounding box center [446, 104] width 140 height 6
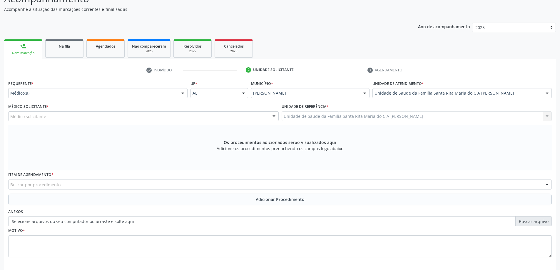
click at [96, 116] on div "Médico solicitante" at bounding box center [143, 116] width 270 height 10
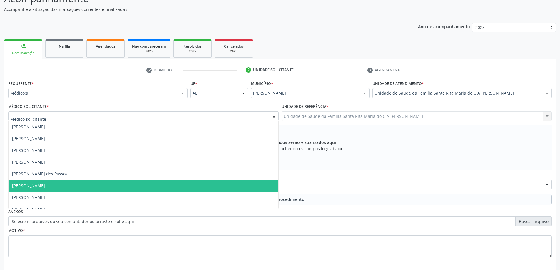
click at [79, 186] on span "[PERSON_NAME]" at bounding box center [144, 186] width 270 height 12
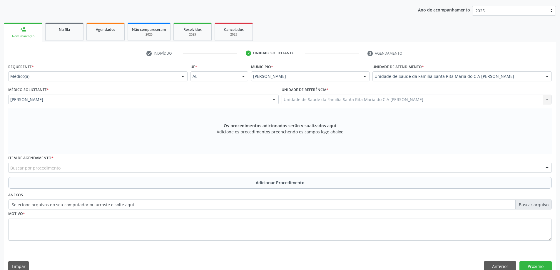
scroll to position [83, 0]
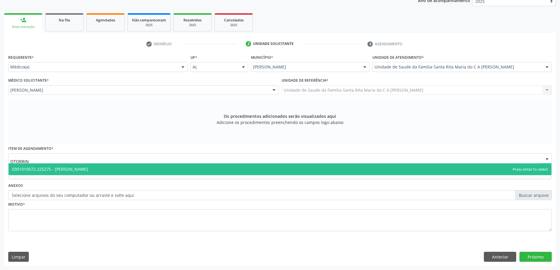
type input "OTORRINO"
click at [76, 171] on span "0301010072-225275 - [PERSON_NAME]" at bounding box center [50, 169] width 76 height 6
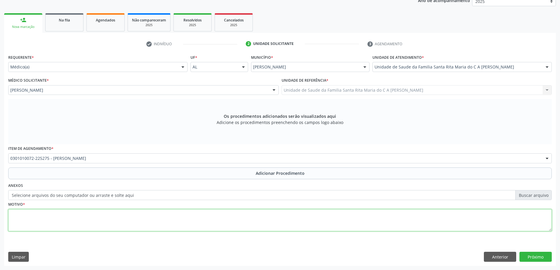
click at [21, 224] on textarea at bounding box center [279, 220] width 543 height 22
type textarea "AVALIAÇÃO"
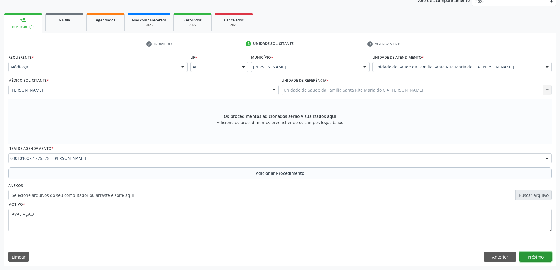
click at [527, 259] on button "Próximo" at bounding box center [535, 257] width 32 height 10
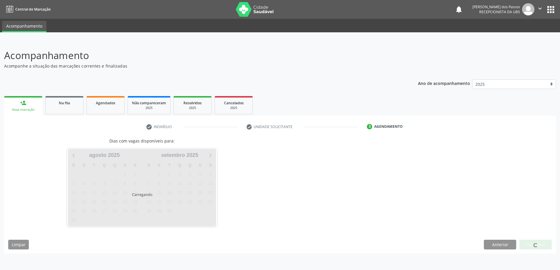
scroll to position [0, 0]
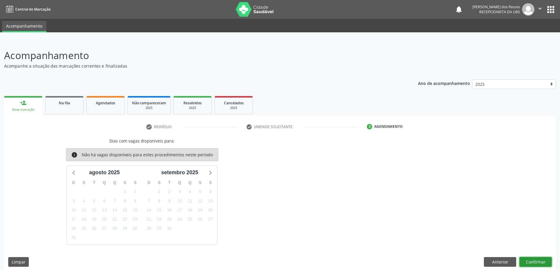
click at [525, 260] on button "Confirmar" at bounding box center [535, 262] width 32 height 10
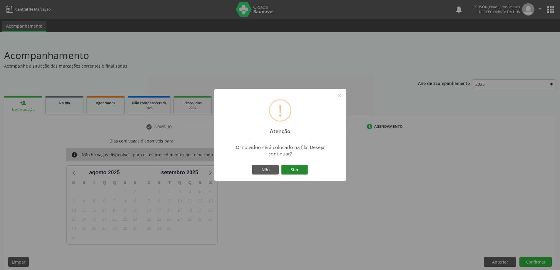
click at [289, 168] on button "Sim" at bounding box center [294, 170] width 26 height 10
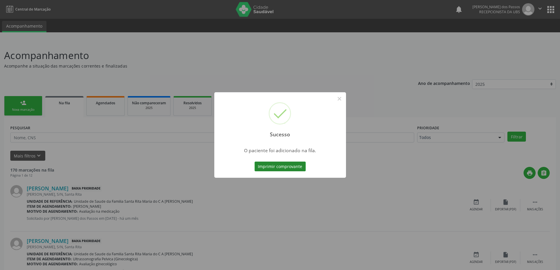
click at [295, 167] on button "Imprimir comprovante" at bounding box center [279, 167] width 51 height 10
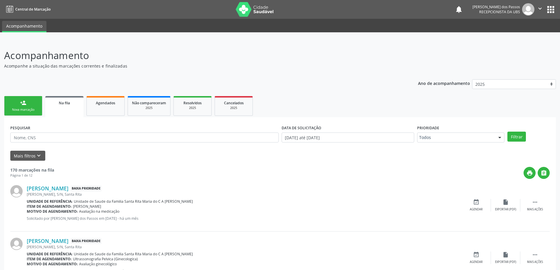
click at [27, 108] on div "Nova marcação" at bounding box center [23, 110] width 29 height 4
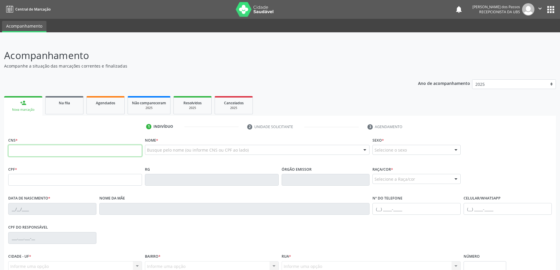
click at [56, 153] on input "text" at bounding box center [75, 151] width 134 height 12
click at [25, 177] on input "text" at bounding box center [75, 180] width 134 height 12
type input "090.863.914-78"
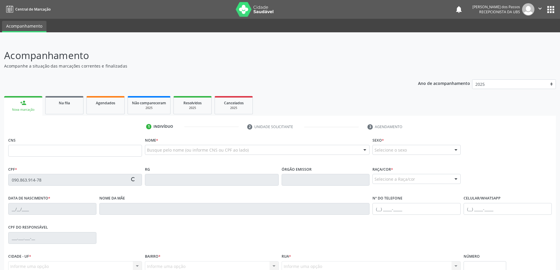
type input "705 2004 2661 8975"
type input "[DATE]"
type input "[PERSON_NAME]"
type input "[PHONE_NUMBER]"
type input "84"
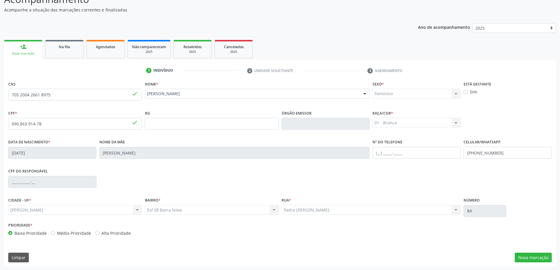
scroll to position [57, 0]
click at [308, 210] on div "Padre [PERSON_NAME] Padre [PERSON_NAME] resultado encontrado para: " " Não há n…" at bounding box center [370, 209] width 179 height 10
click at [455, 209] on div "Padre [PERSON_NAME] Padre [PERSON_NAME] resultado encontrado para: " " Não há n…" at bounding box center [370, 209] width 179 height 10
click at [180, 209] on div "Esf 08 Barra Nova Esf 08 Barra Nova Nenhum resultado encontrado para: " " Não h…" at bounding box center [212, 209] width 134 height 10
click at [538, 258] on button "Nova marcação" at bounding box center [532, 257] width 37 height 10
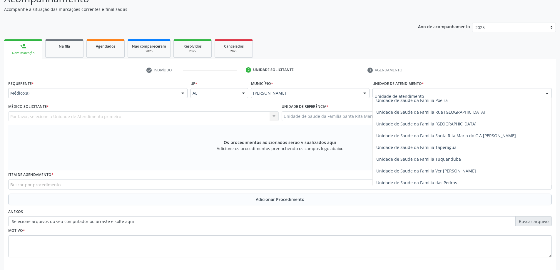
scroll to position [411, 0]
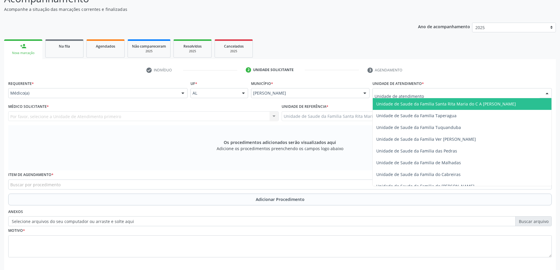
click at [427, 106] on span "Unidade de Saude da Familia Santa Rita Maria do C A [PERSON_NAME]" at bounding box center [446, 104] width 140 height 6
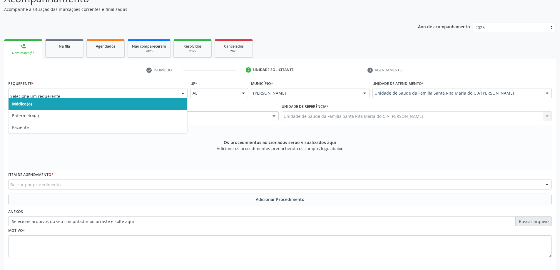
click at [68, 103] on span "Médico(a)" at bounding box center [98, 104] width 179 height 12
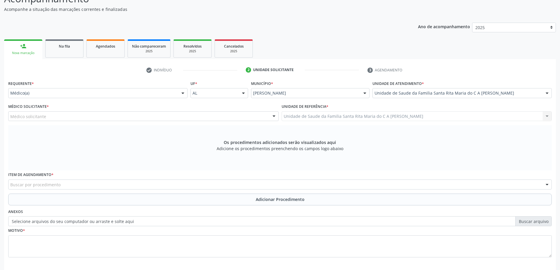
click at [69, 117] on div "Médico solicitante" at bounding box center [143, 116] width 270 height 10
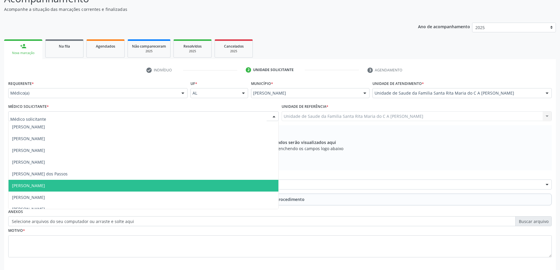
click at [69, 184] on span "[PERSON_NAME]" at bounding box center [144, 186] width 270 height 12
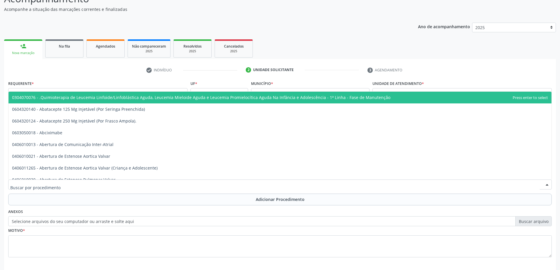
click at [69, 185] on div at bounding box center [279, 185] width 543 height 10
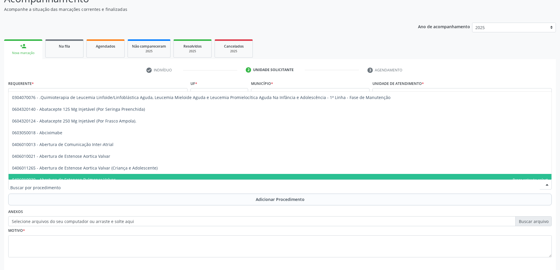
click at [101, 189] on input "text" at bounding box center [274, 188] width 529 height 12
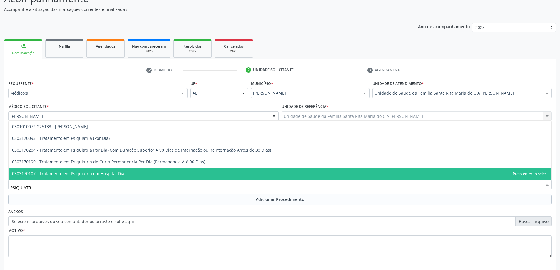
type input "PSIQUIATRA"
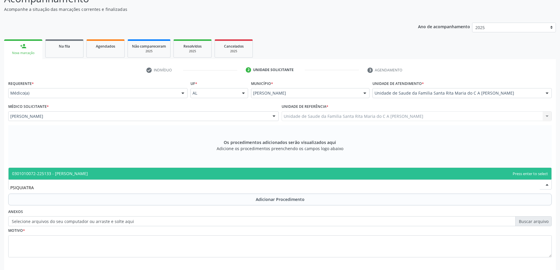
click at [95, 175] on span "0301010072-225133 - [PERSON_NAME]" at bounding box center [280, 174] width 543 height 12
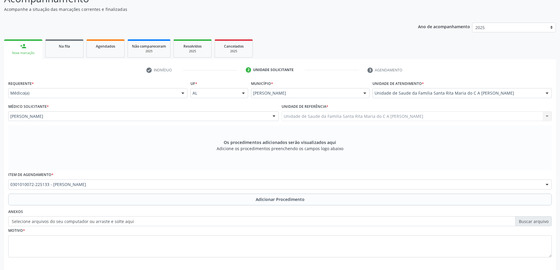
click at [81, 199] on button "Adicionar Procedimento" at bounding box center [279, 200] width 543 height 12
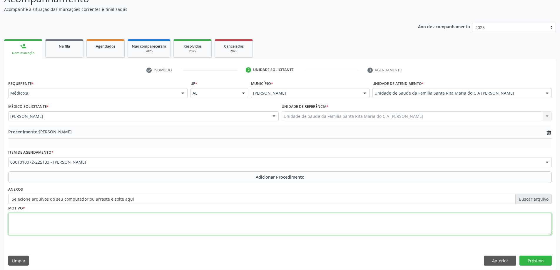
click at [37, 223] on textarea at bounding box center [279, 224] width 543 height 22
type textarea "RETORNO"
click at [545, 262] on button "Próximo" at bounding box center [535, 261] width 32 height 10
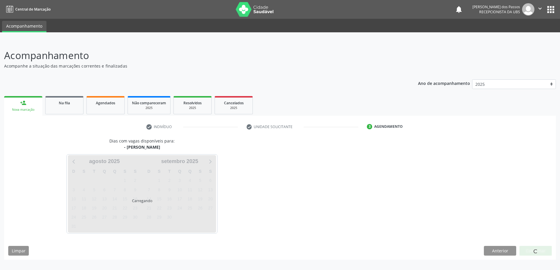
scroll to position [0, 0]
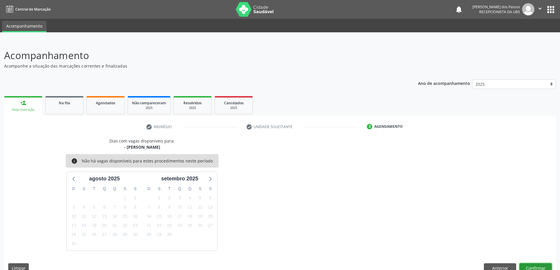
click at [538, 269] on button "Confirmar" at bounding box center [535, 268] width 32 height 10
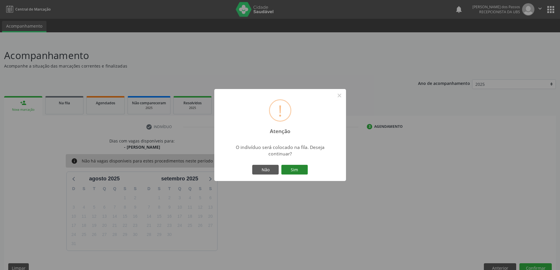
click at [306, 172] on button "Sim" at bounding box center [294, 170] width 26 height 10
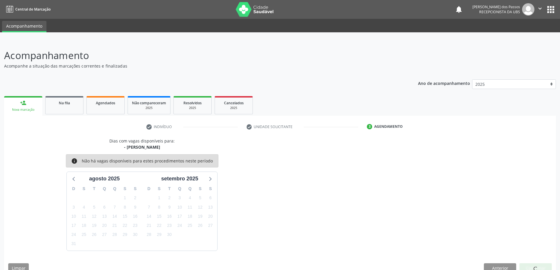
click at [532, 265] on div at bounding box center [535, 268] width 32 height 10
click at [529, 266] on div at bounding box center [535, 268] width 32 height 10
click at [534, 266] on div at bounding box center [535, 268] width 4 height 6
click at [541, 268] on button "Confirmar" at bounding box center [535, 268] width 32 height 10
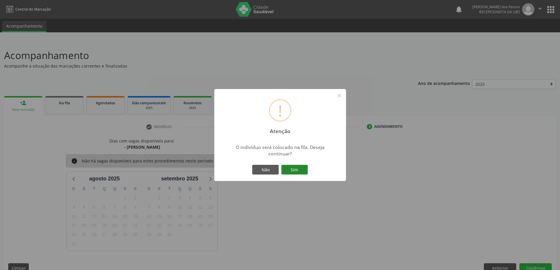
click at [292, 170] on button "Sim" at bounding box center [294, 170] width 26 height 10
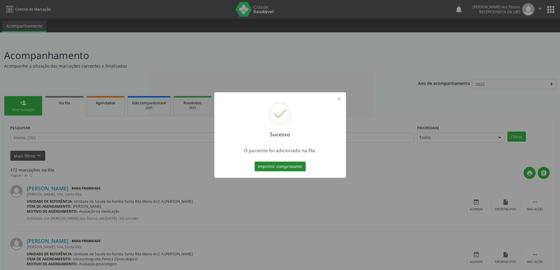
click at [293, 169] on button "Imprimir comprovante" at bounding box center [279, 167] width 51 height 10
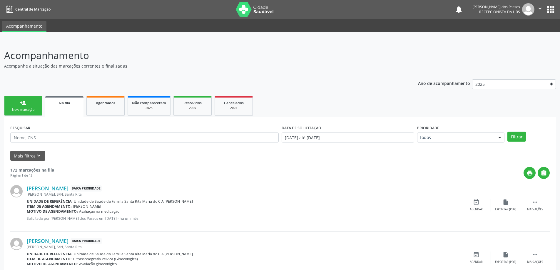
click at [14, 107] on link "person_add Nova marcação" at bounding box center [23, 106] width 38 height 20
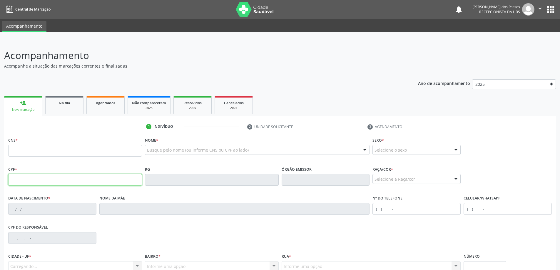
click at [52, 180] on input "text" at bounding box center [75, 180] width 134 height 12
type input "090.863.914-78"
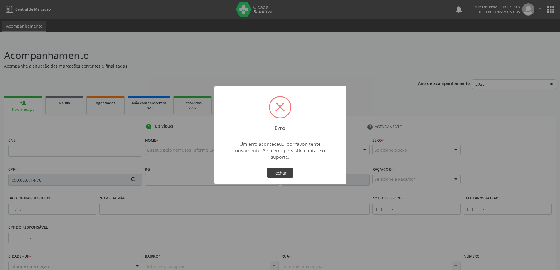
click at [286, 173] on button "Fechar" at bounding box center [280, 173] width 26 height 10
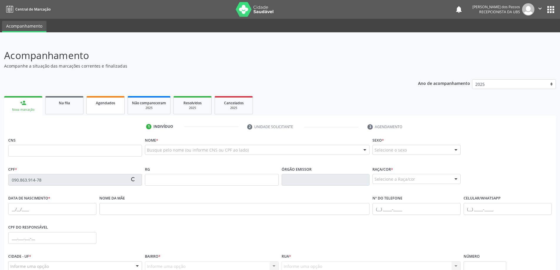
click at [107, 103] on span "Agendados" at bounding box center [105, 102] width 19 height 5
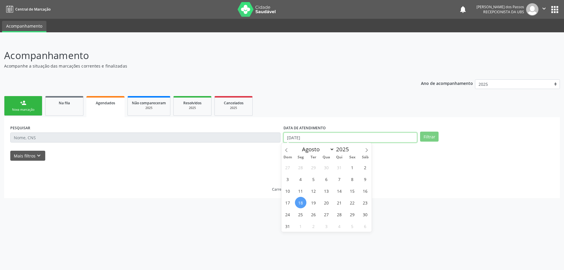
click at [306, 137] on input "[DATE]" at bounding box center [351, 138] width 134 height 10
click at [352, 190] on span "15" at bounding box center [352, 190] width 11 height 11
type input "15/[DATE]"
click at [300, 202] on span "18" at bounding box center [300, 202] width 11 height 11
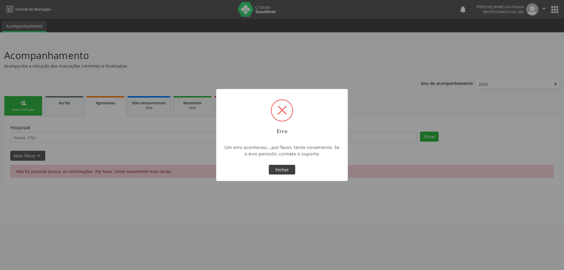
click at [279, 170] on button "Fechar" at bounding box center [282, 170] width 26 height 10
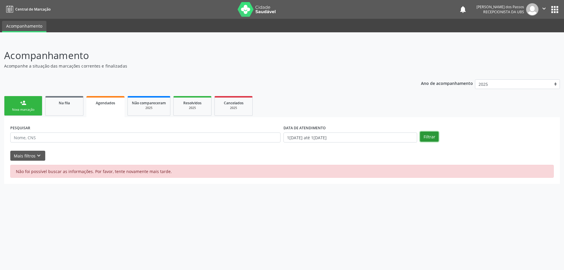
click at [430, 138] on button "Filtrar" at bounding box center [429, 137] width 19 height 10
click at [430, 136] on button "Filtrar" at bounding box center [429, 137] width 19 height 10
click at [435, 249] on div "Acompanhamento Acompanhe a situação das marcações correntes e finalizadas Relat…" at bounding box center [282, 155] width 564 height 229
click at [433, 136] on button "Filtrar" at bounding box center [429, 137] width 19 height 10
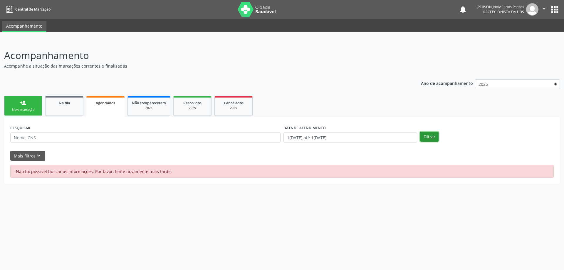
click at [426, 140] on button "Filtrar" at bounding box center [429, 137] width 19 height 10
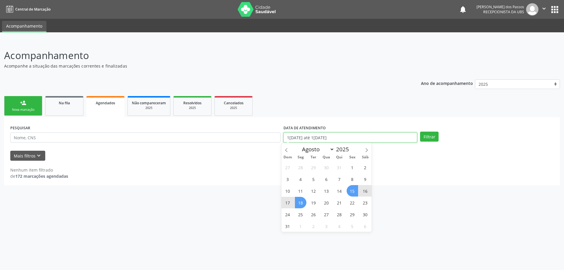
click at [317, 136] on input "1[DATE] até 1[DATE]" at bounding box center [351, 138] width 134 height 10
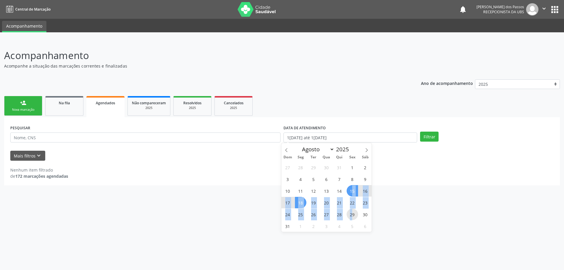
drag, startPoint x: 352, startPoint y: 193, endPoint x: 353, endPoint y: 214, distance: 20.9
click at [353, 214] on div "27 28 29 30 31 1 2 3 4 5 6 7 8 9 10 11 12 13 14 15 16 17 18 19 20 21 22 23 24 2…" at bounding box center [326, 196] width 90 height 71
click at [355, 193] on span "15" at bounding box center [352, 190] width 11 height 11
type input "15/[DATE]"
drag, startPoint x: 355, startPoint y: 193, endPoint x: 354, endPoint y: 214, distance: 21.2
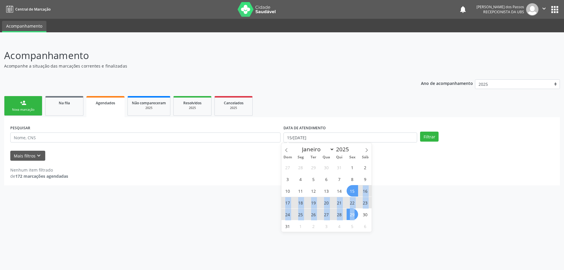
click at [354, 214] on div "27 28 29 30 31 1 2 3 4 5 6 7 8 9 10 11 12 13 14 15 16 17 18 19 20 21 22 23 24 2…" at bounding box center [326, 196] width 90 height 71
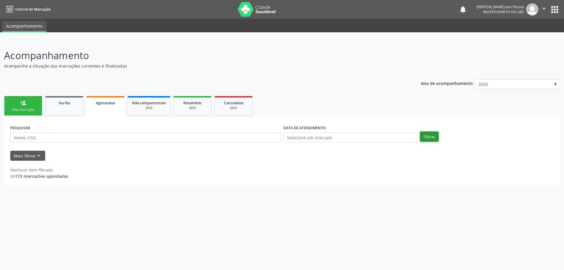
click at [434, 137] on button "Filtrar" at bounding box center [429, 137] width 19 height 10
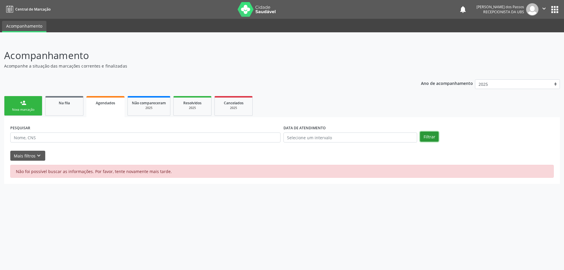
click at [426, 135] on button "Filtrar" at bounding box center [429, 137] width 19 height 10
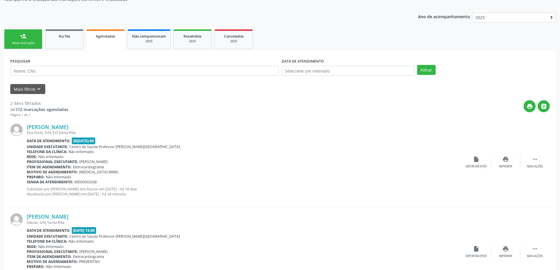
scroll to position [45, 0]
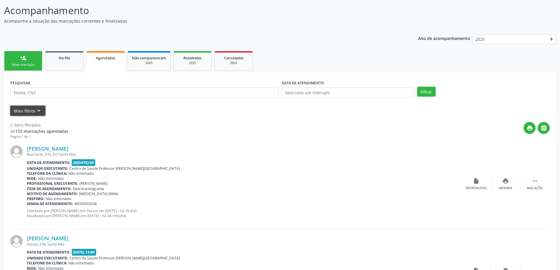
click at [30, 111] on button "Mais filtros keyboard_arrow_down" at bounding box center [27, 111] width 35 height 10
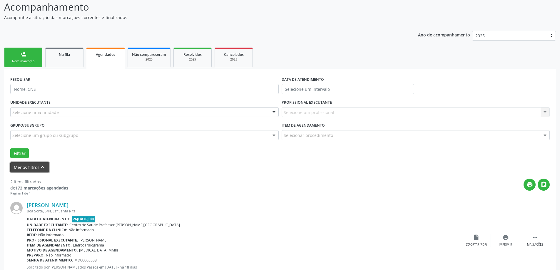
scroll to position [46, 0]
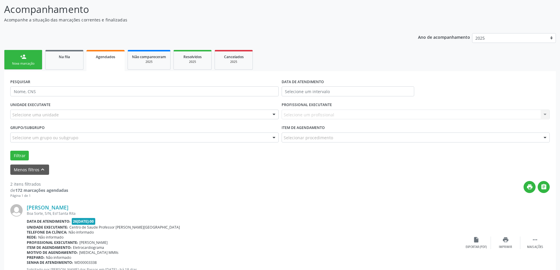
click at [94, 59] on div "Agendados" at bounding box center [105, 56] width 30 height 6
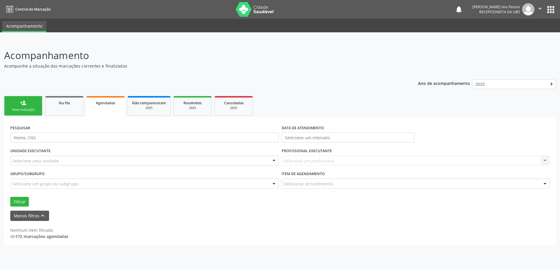
scroll to position [0, 0]
click at [107, 108] on link "Agendados" at bounding box center [105, 106] width 38 height 21
click at [21, 204] on button "Filtrar" at bounding box center [19, 202] width 19 height 10
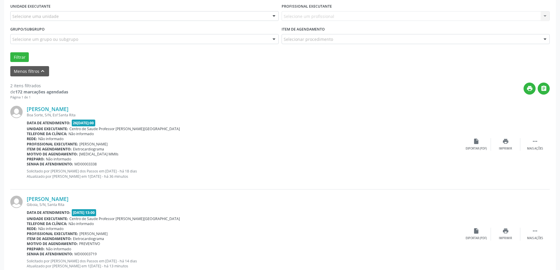
scroll to position [134, 0]
